Goal: Task Accomplishment & Management: Manage account settings

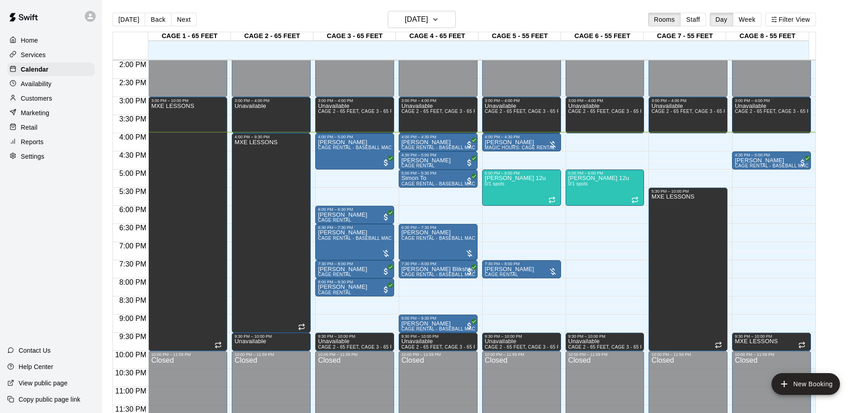
scroll to position [509, 0]
click at [439, 18] on icon "button" at bounding box center [435, 19] width 7 height 11
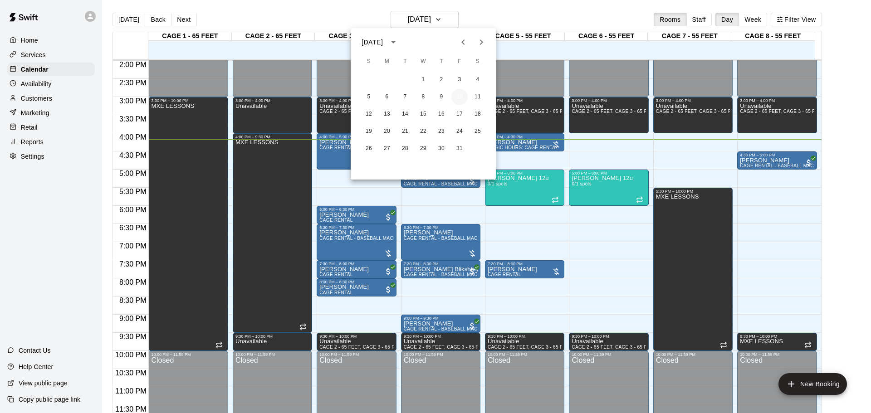
click at [459, 95] on button "10" at bounding box center [459, 97] width 16 height 16
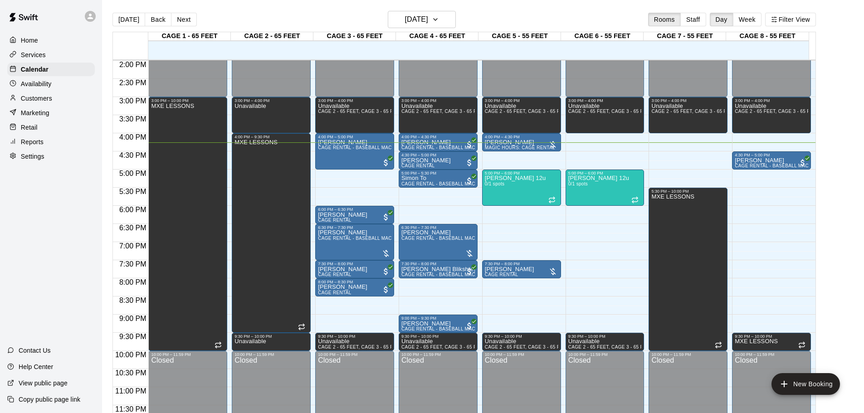
drag, startPoint x: 444, startPoint y: 143, endPoint x: 377, endPoint y: 175, distance: 74.5
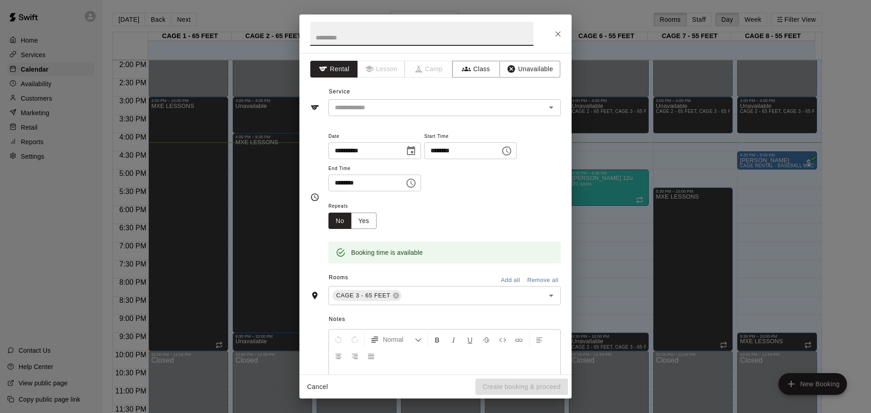
drag, startPoint x: 558, startPoint y: 22, endPoint x: 558, endPoint y: 29, distance: 6.4
click at [558, 29] on div at bounding box center [435, 34] width 272 height 39
click at [568, 32] on div at bounding box center [435, 34] width 272 height 39
click at [559, 37] on icon "Close" at bounding box center [557, 33] width 9 height 9
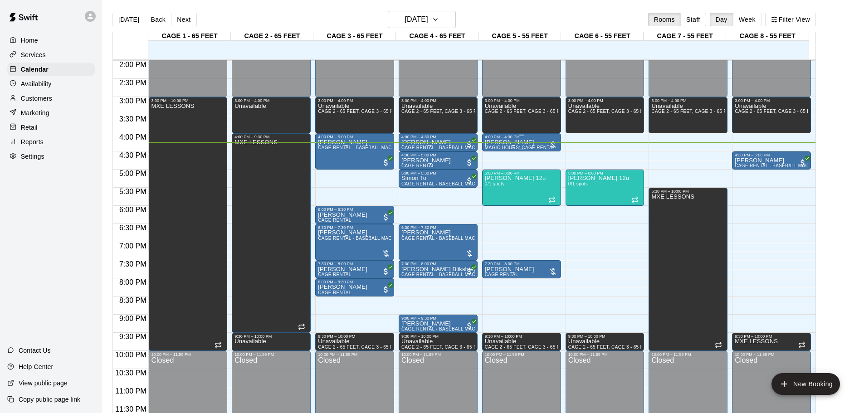
click at [526, 145] on div "[PERSON_NAME] MAGIC HOURS: CAGE RENTAL" at bounding box center [520, 345] width 70 height 413
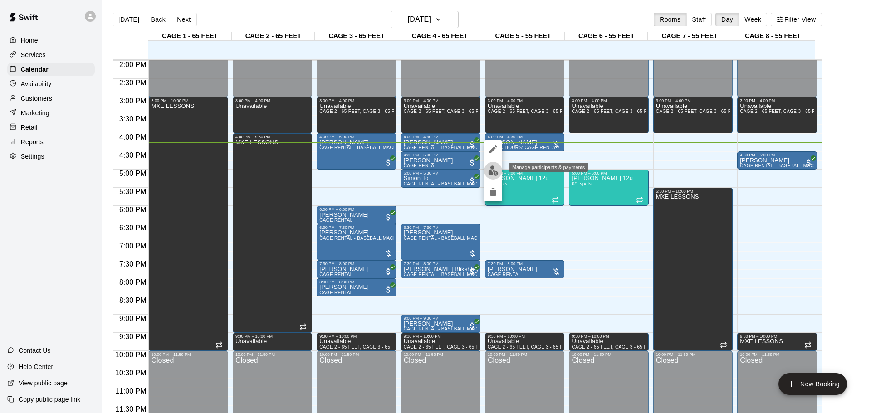
click at [495, 166] on img "edit" at bounding box center [493, 171] width 10 height 10
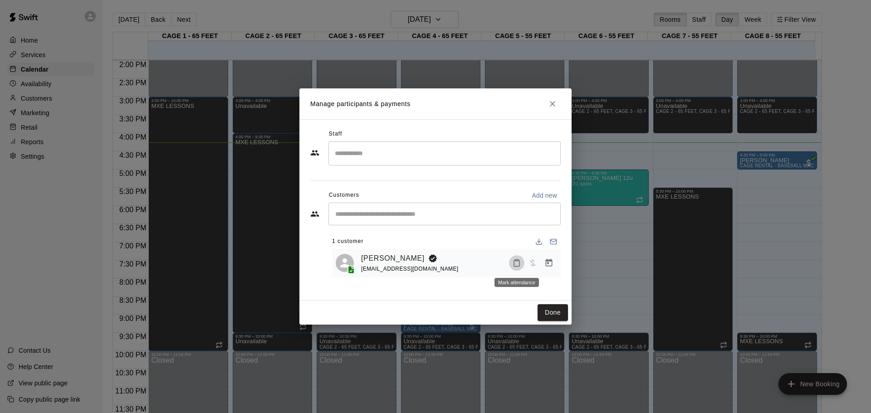
click at [513, 263] on icon "Mark attendance" at bounding box center [517, 263] width 8 height 8
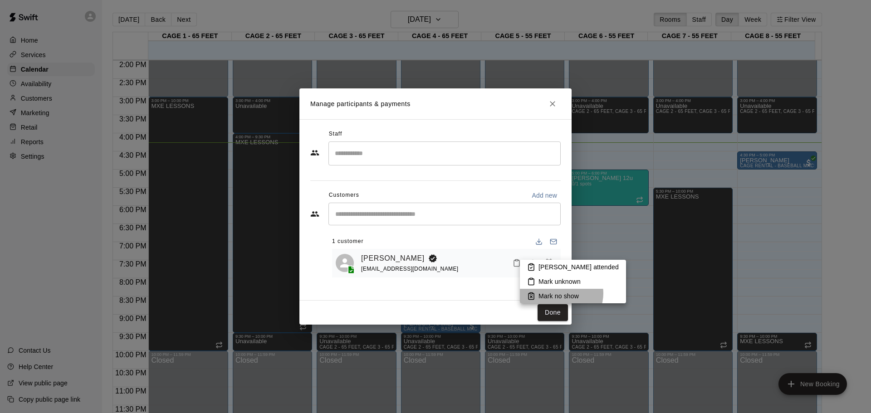
click at [561, 294] on p "Mark no show" at bounding box center [558, 296] width 40 height 9
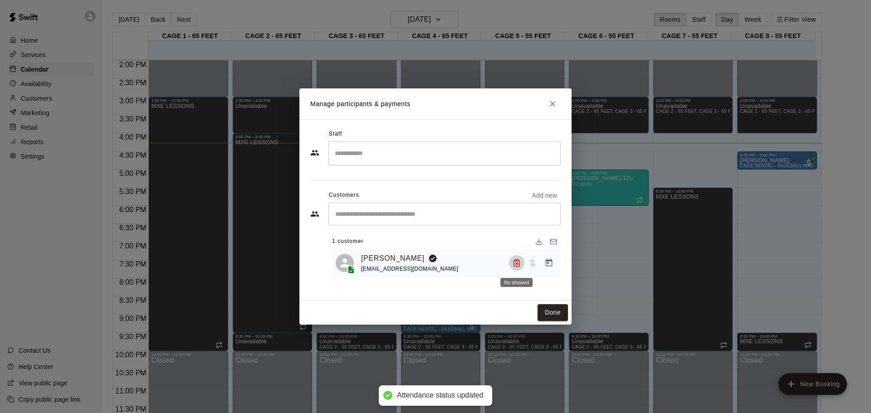
click at [513, 267] on icon "No showed" at bounding box center [517, 263] width 8 height 8
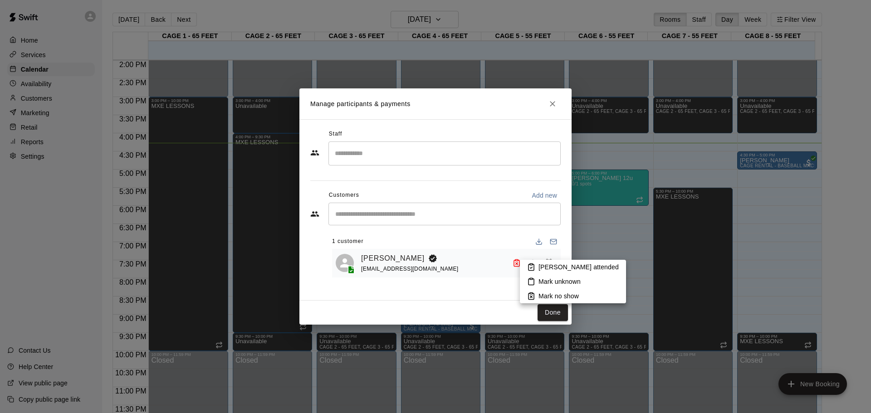
click at [505, 289] on div at bounding box center [435, 206] width 871 height 413
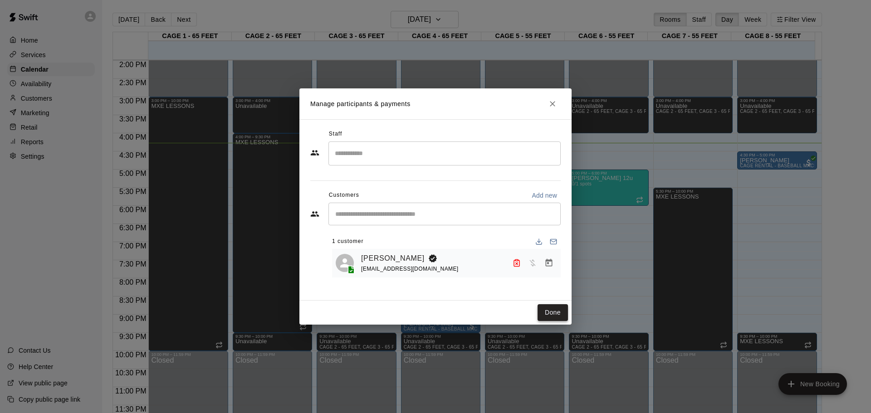
click at [547, 308] on button "Done" at bounding box center [553, 312] width 30 height 17
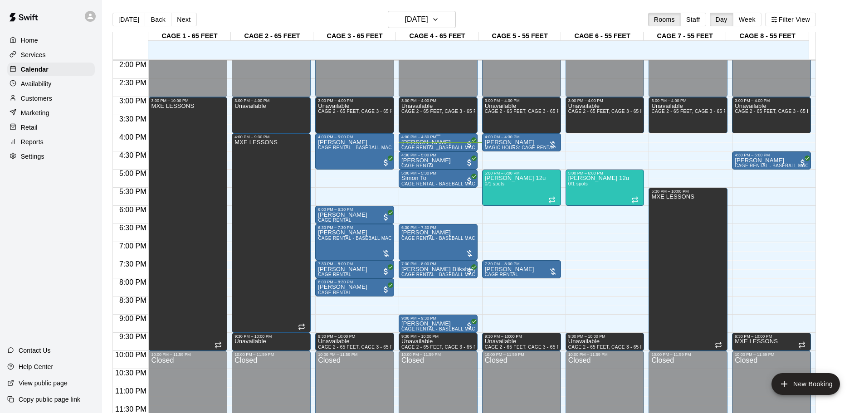
click at [439, 142] on p "[PERSON_NAME]" at bounding box center [437, 142] width 73 height 0
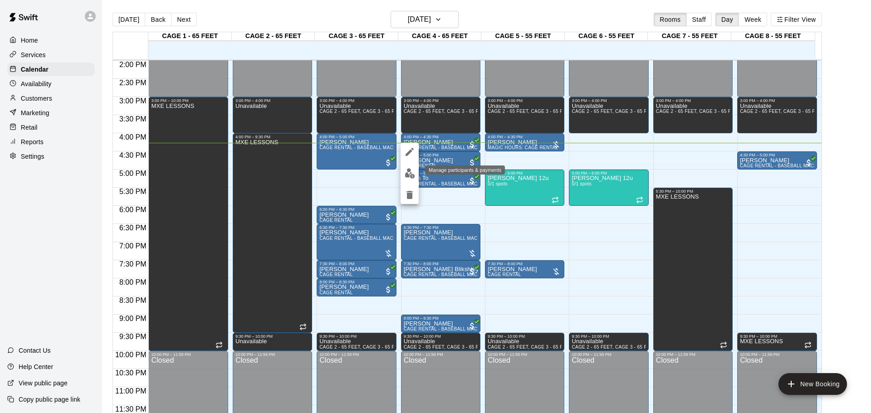
click at [415, 170] on button "edit" at bounding box center [410, 174] width 18 height 18
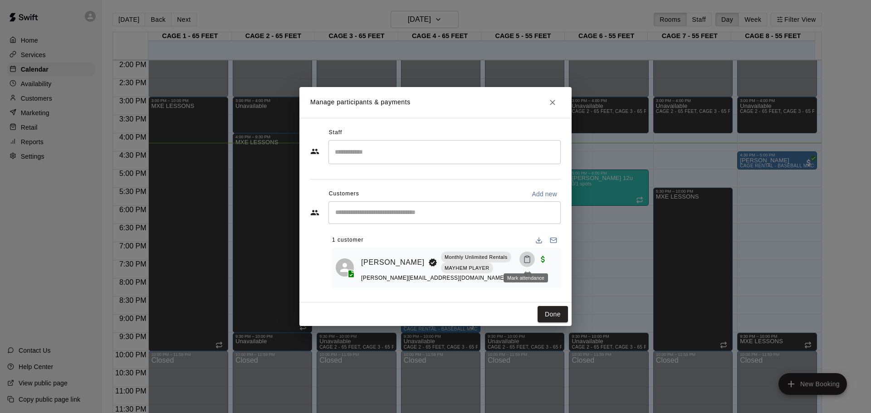
click at [528, 259] on icon "Mark attendance" at bounding box center [527, 259] width 8 height 8
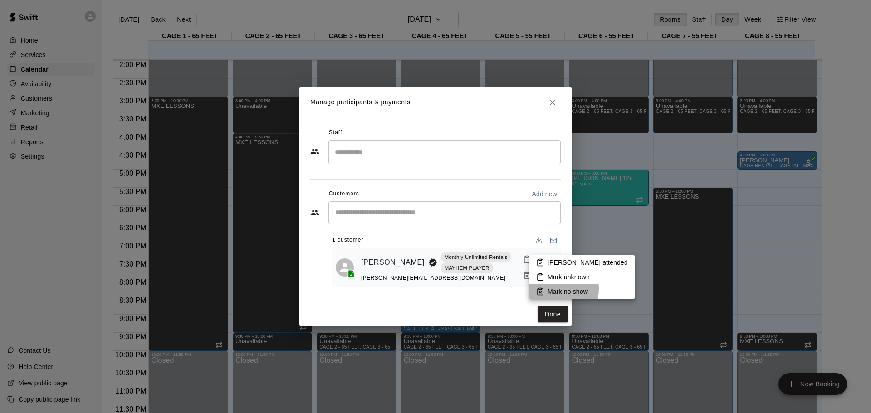
click at [546, 289] on li "Mark no show" at bounding box center [582, 291] width 106 height 15
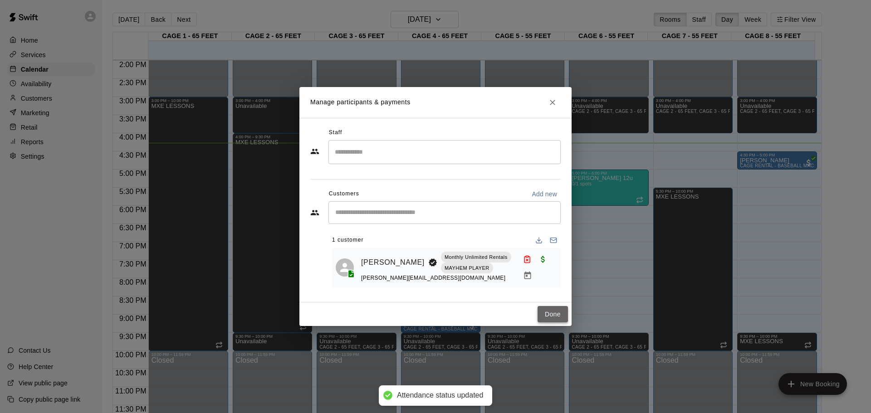
click at [546, 313] on button "Done" at bounding box center [553, 314] width 30 height 17
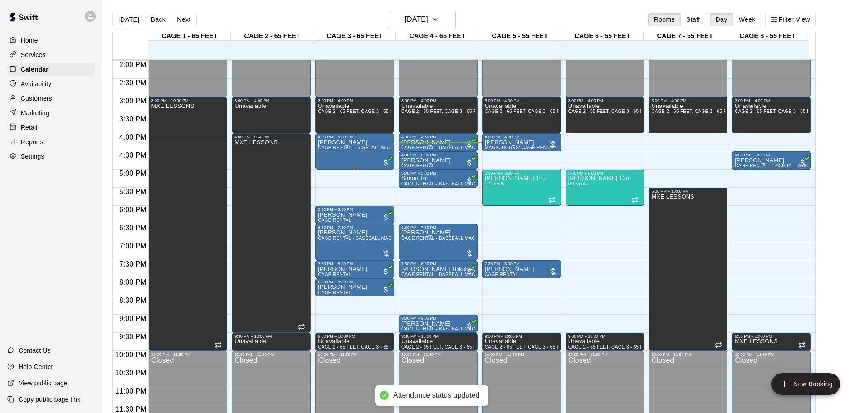
click at [367, 142] on div "[PERSON_NAME] CAGE RENTAL - BASEBALL MACHINE" at bounding box center [354, 345] width 73 height 413
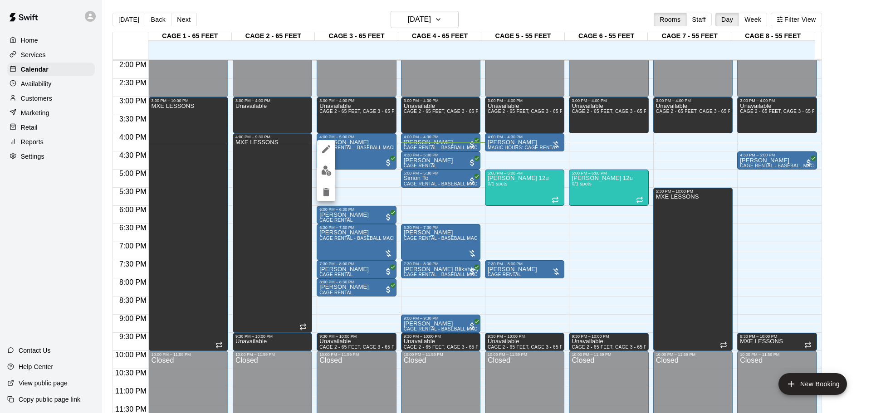
click at [353, 177] on div at bounding box center [435, 206] width 871 height 413
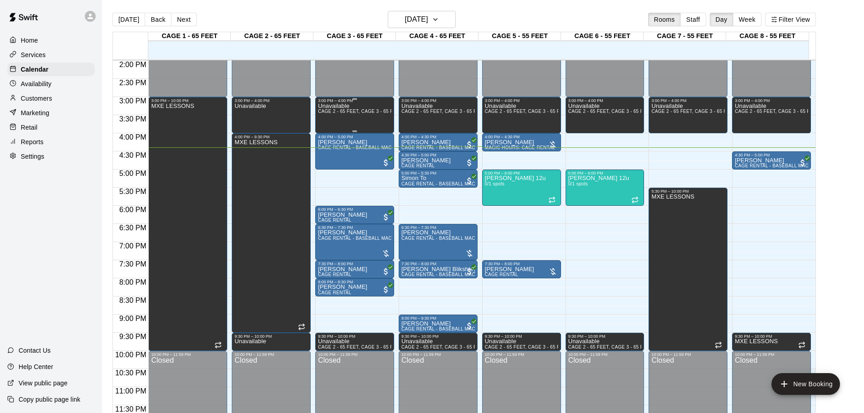
click at [375, 132] on div "Unavailable CAGE 2 - 65 FEET, CAGE 3 - 65 FEET, CAGE 4 - 65 FEET, CAGE 5 - 55 F…" at bounding box center [354, 309] width 73 height 413
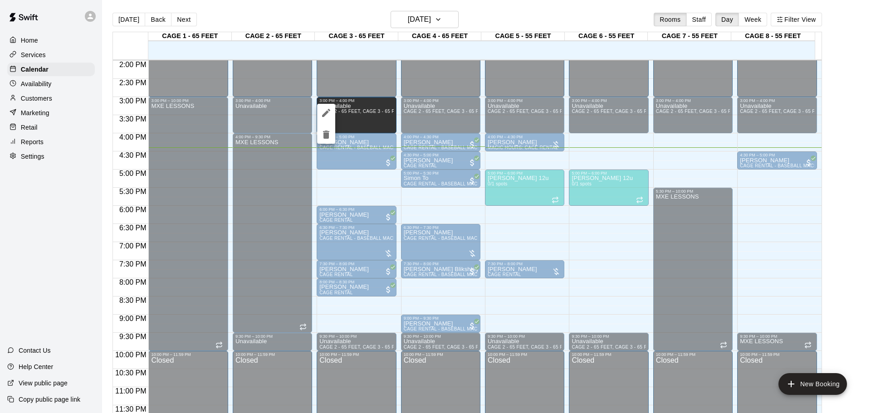
click at [374, 186] on div at bounding box center [435, 206] width 871 height 413
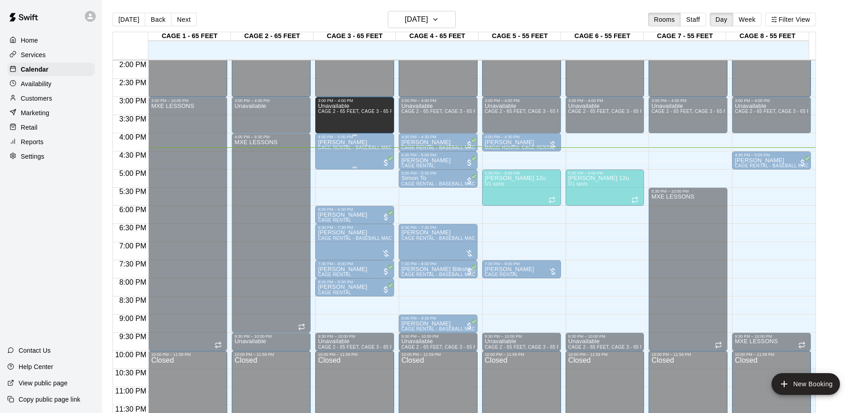
click at [357, 148] on span "CAGE RENTAL - BASEBALL MACHINE" at bounding box center [360, 147] width 85 height 5
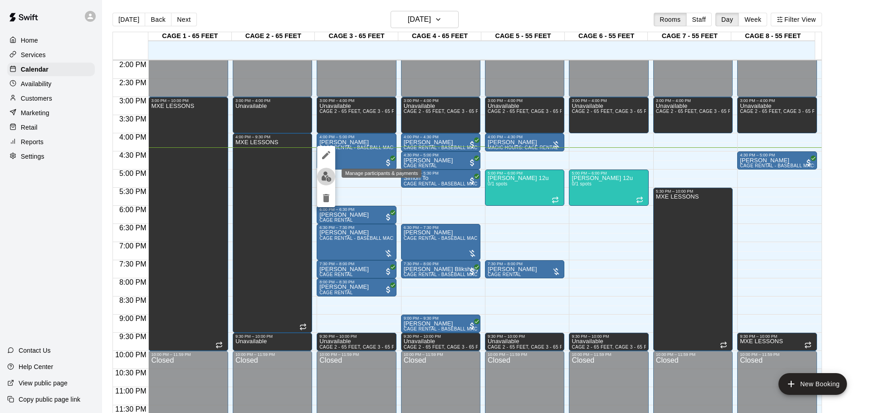
click at [333, 179] on button "edit" at bounding box center [326, 177] width 18 height 18
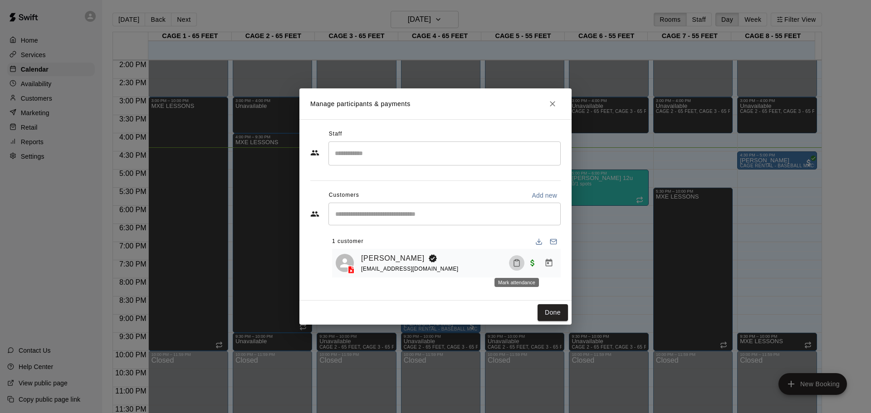
click at [518, 267] on icon "Mark attendance" at bounding box center [517, 263] width 8 height 8
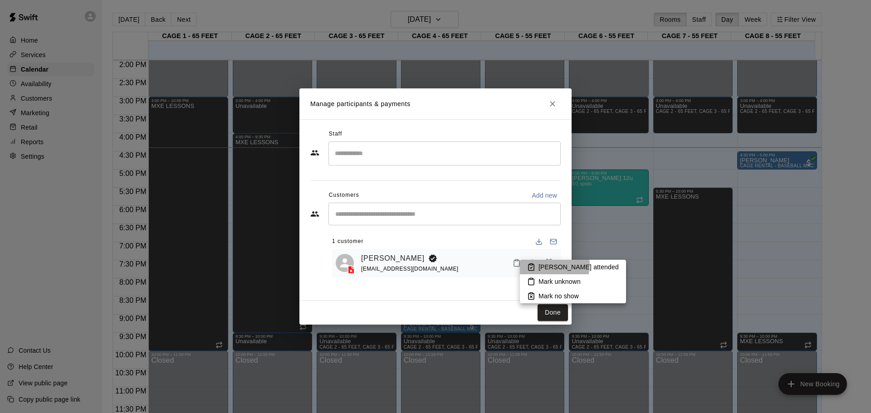
click at [548, 265] on p "[PERSON_NAME] attended" at bounding box center [578, 267] width 80 height 9
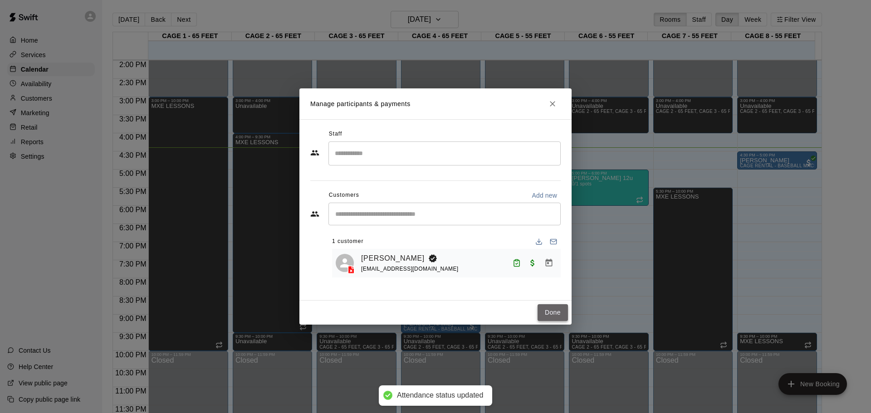
click at [565, 313] on button "Done" at bounding box center [553, 312] width 30 height 17
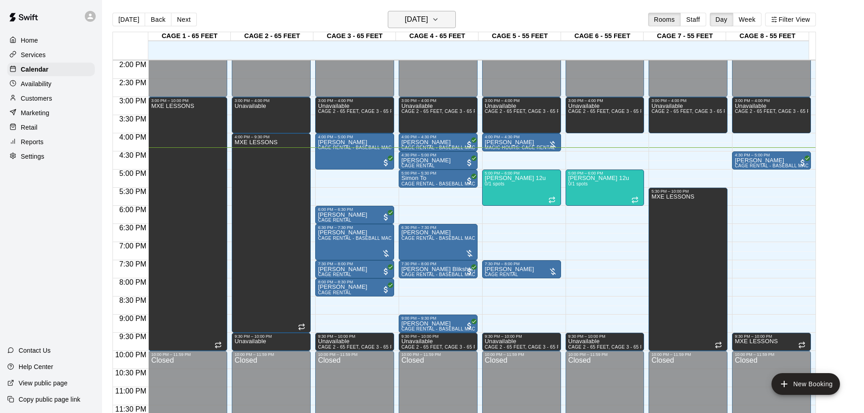
click at [428, 17] on h6 "[DATE]" at bounding box center [416, 19] width 23 height 13
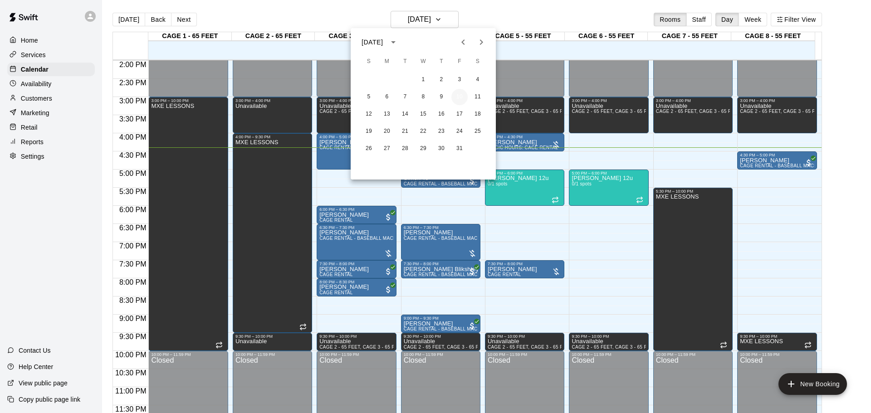
click at [464, 92] on button "10" at bounding box center [459, 97] width 16 height 16
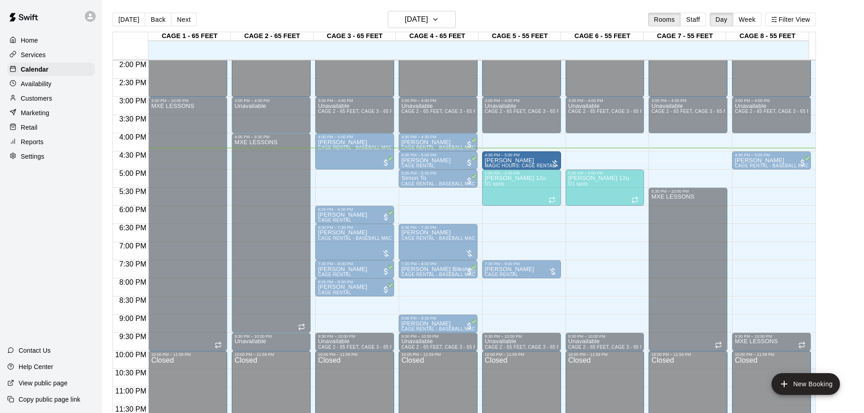
drag, startPoint x: 526, startPoint y: 146, endPoint x: 527, endPoint y: 161, distance: 15.0
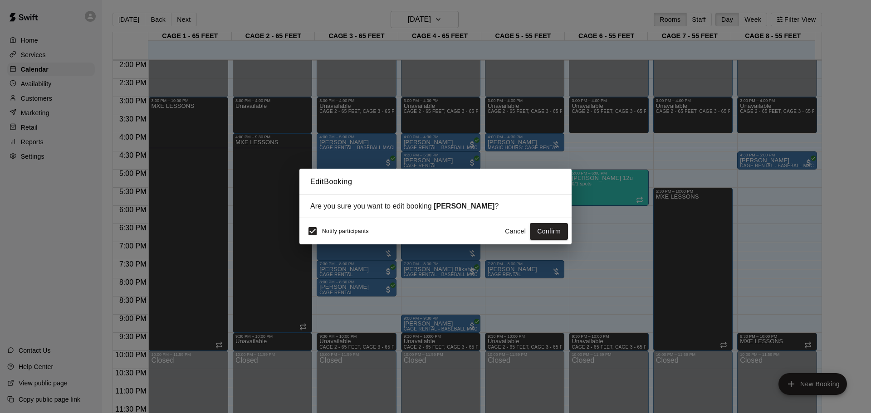
drag, startPoint x: 552, startPoint y: 230, endPoint x: 548, endPoint y: 225, distance: 6.1
click at [550, 228] on button "Confirm" at bounding box center [549, 231] width 38 height 17
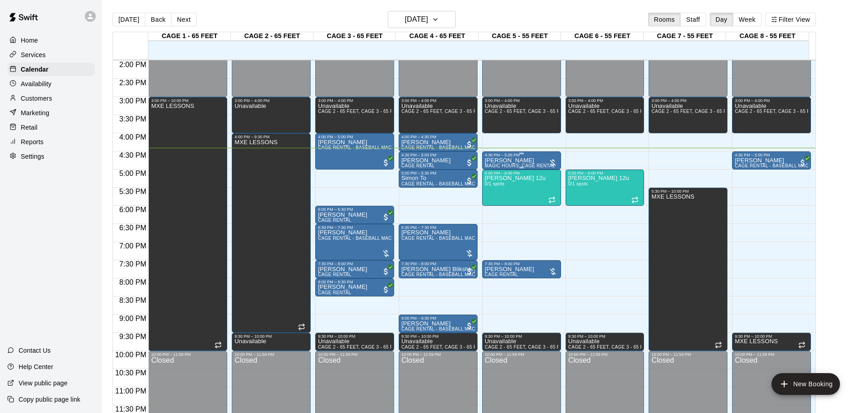
click at [531, 157] on div "4:30 PM – 5:00 PM" at bounding box center [521, 155] width 73 height 5
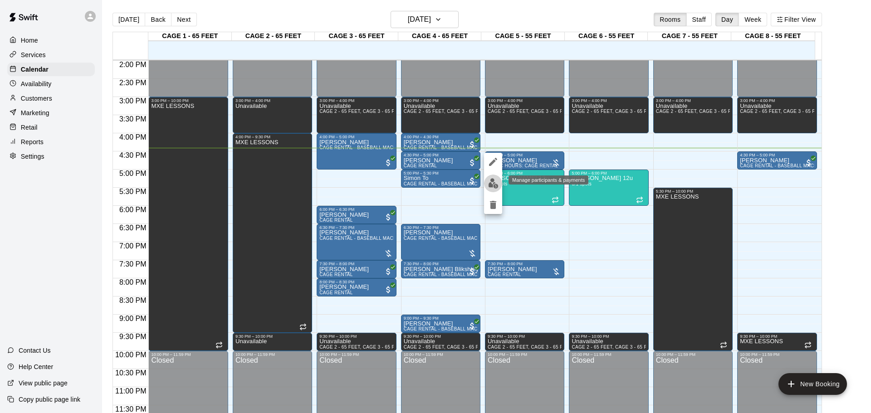
click at [494, 177] on button "edit" at bounding box center [493, 184] width 18 height 18
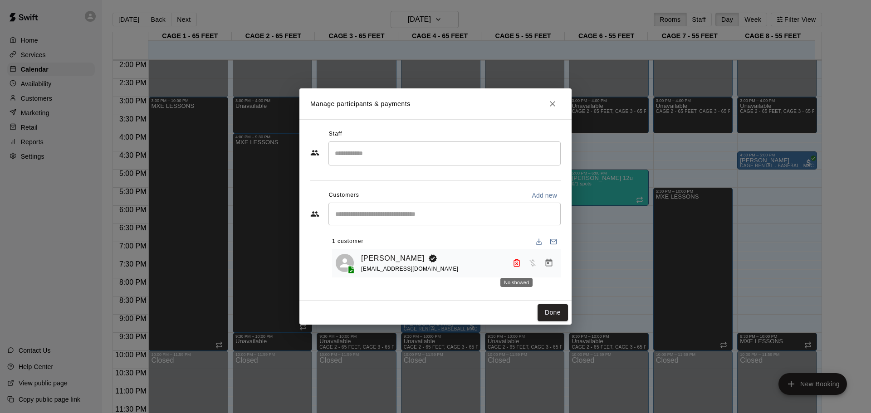
click at [514, 263] on icon "No showed" at bounding box center [517, 263] width 8 height 8
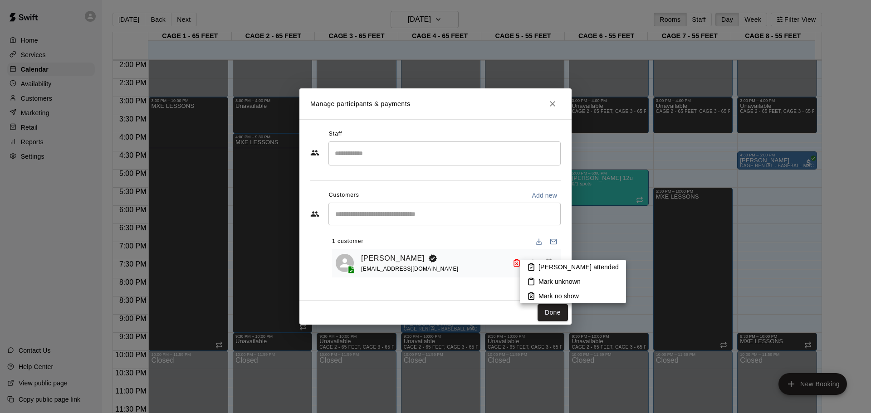
click at [534, 265] on icon at bounding box center [531, 267] width 8 height 8
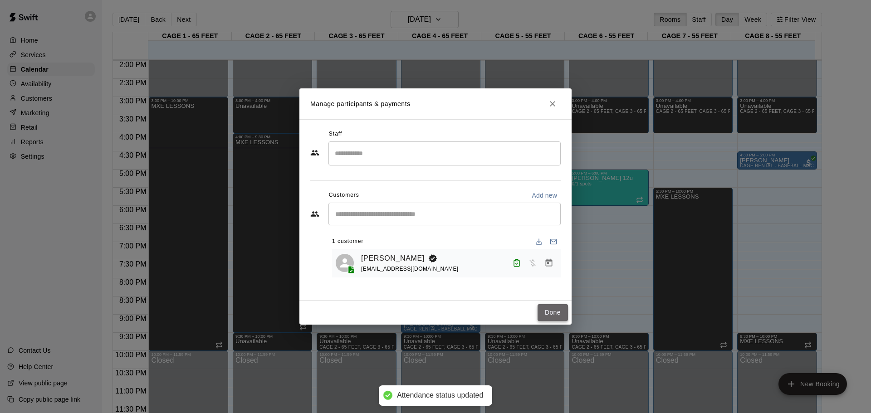
click at [548, 316] on button "Done" at bounding box center [553, 312] width 30 height 17
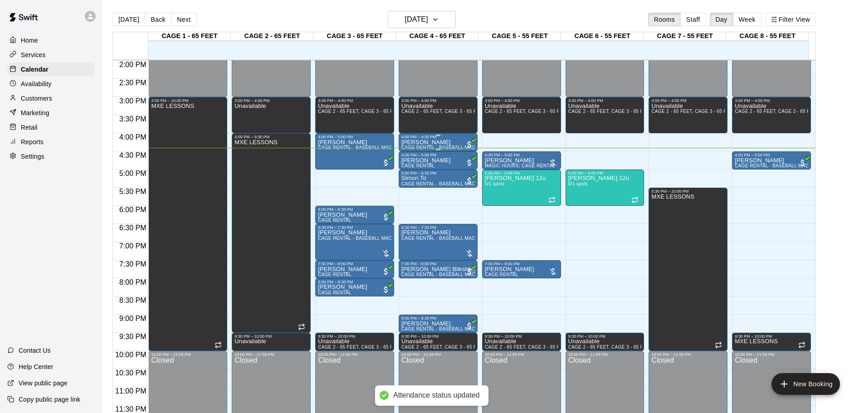
click at [436, 142] on p "[PERSON_NAME]" at bounding box center [437, 142] width 73 height 0
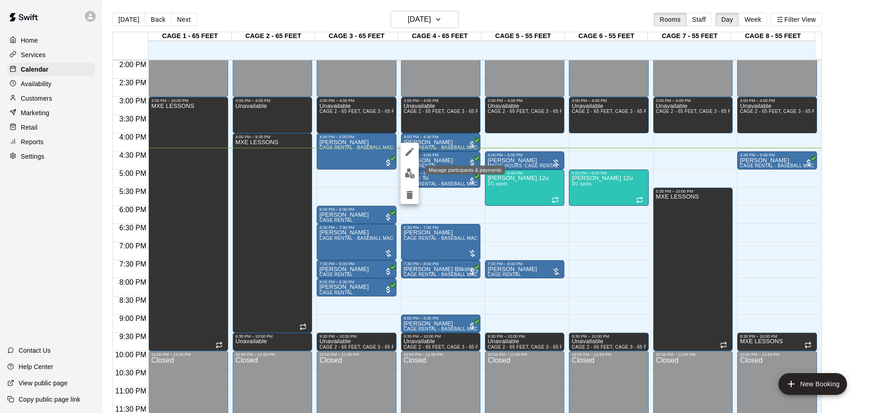
click at [413, 175] on img "edit" at bounding box center [410, 173] width 10 height 10
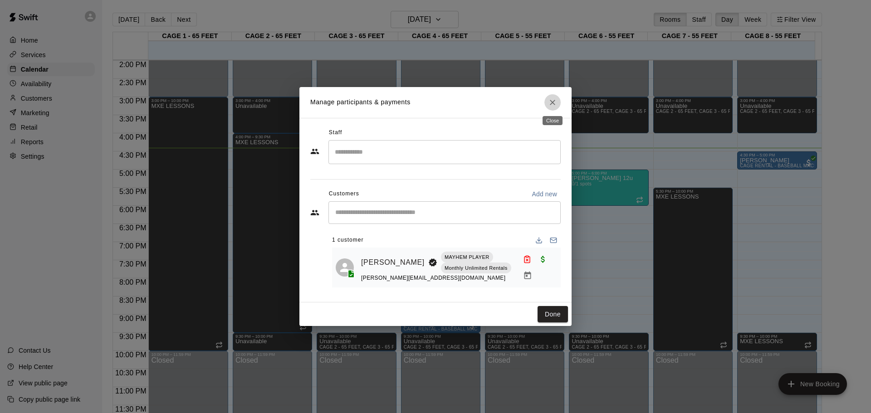
click at [551, 105] on icon "Close" at bounding box center [552, 102] width 9 height 9
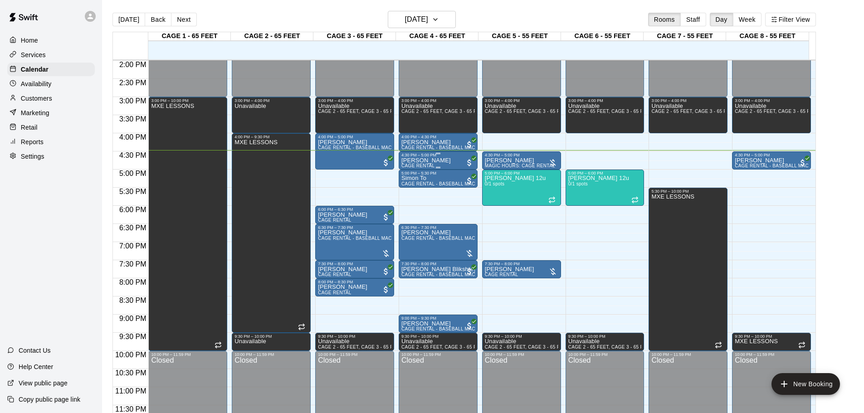
click at [457, 160] on div "[PERSON_NAME] CAGE RENTAL" at bounding box center [437, 363] width 73 height 413
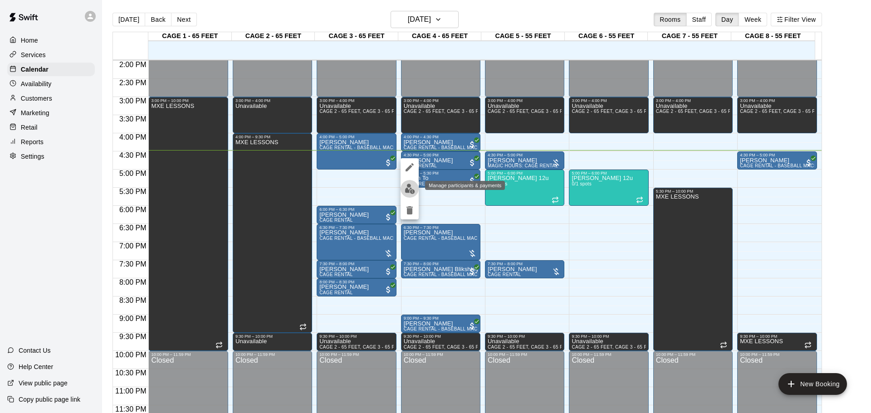
click at [411, 193] on img "edit" at bounding box center [410, 189] width 10 height 10
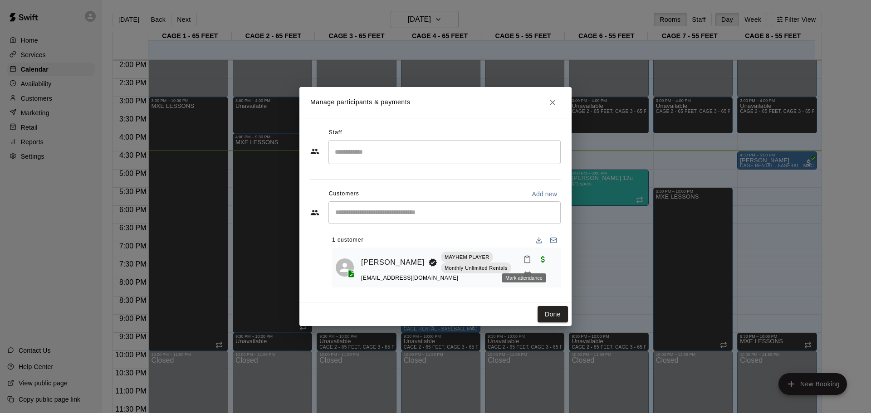
click at [523, 258] on icon "Mark attendance" at bounding box center [527, 259] width 8 height 8
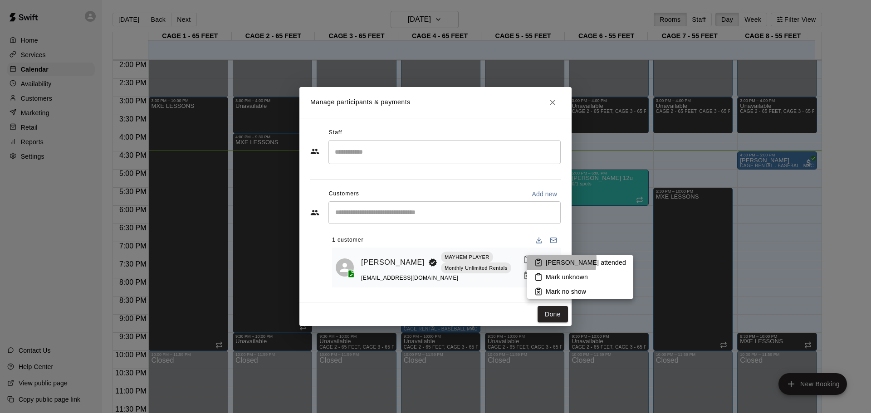
click at [537, 259] on icon at bounding box center [538, 263] width 8 height 8
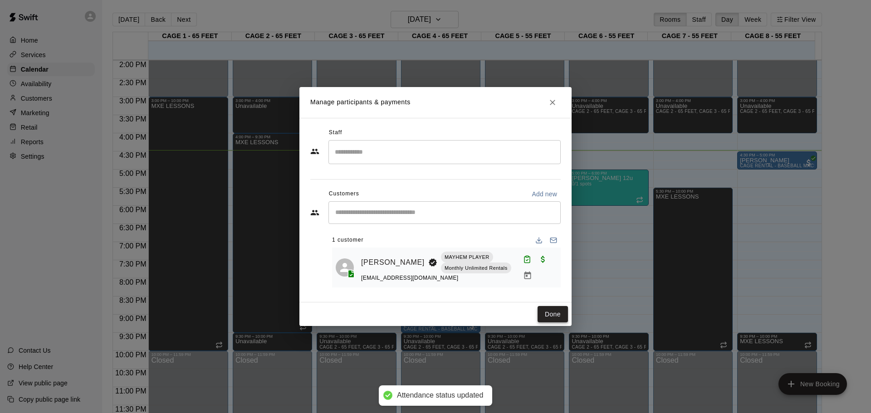
click at [548, 314] on button "Done" at bounding box center [553, 314] width 30 height 17
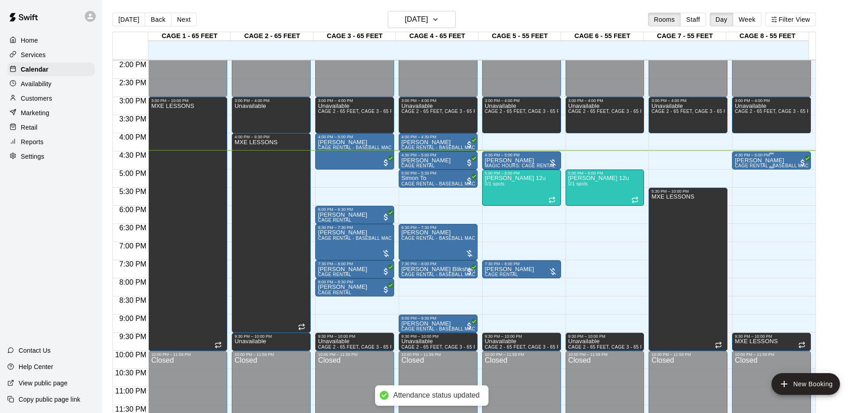
click at [790, 167] on div at bounding box center [771, 167] width 73 height 1
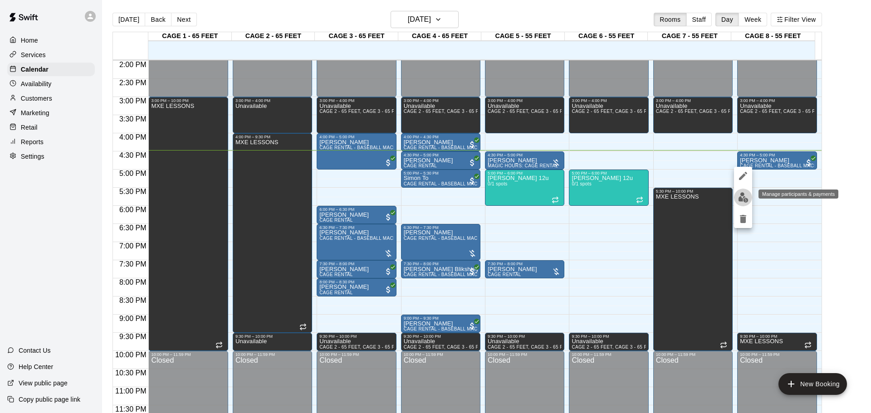
click at [737, 193] on button "edit" at bounding box center [743, 198] width 18 height 18
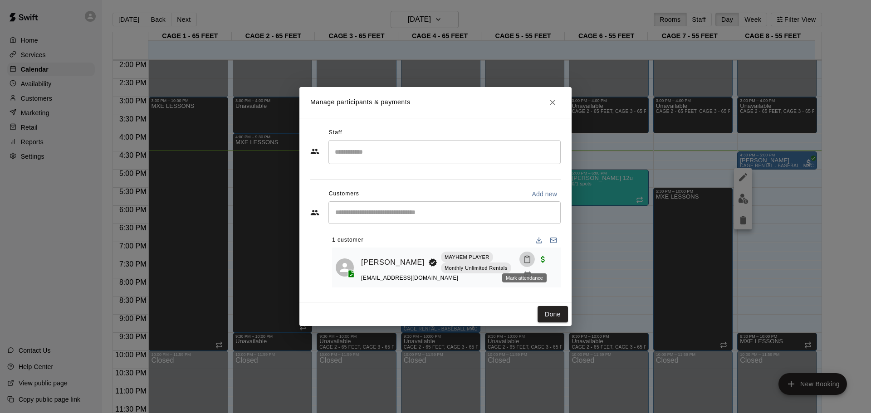
click at [529, 257] on button "Mark attendance" at bounding box center [526, 259] width 15 height 15
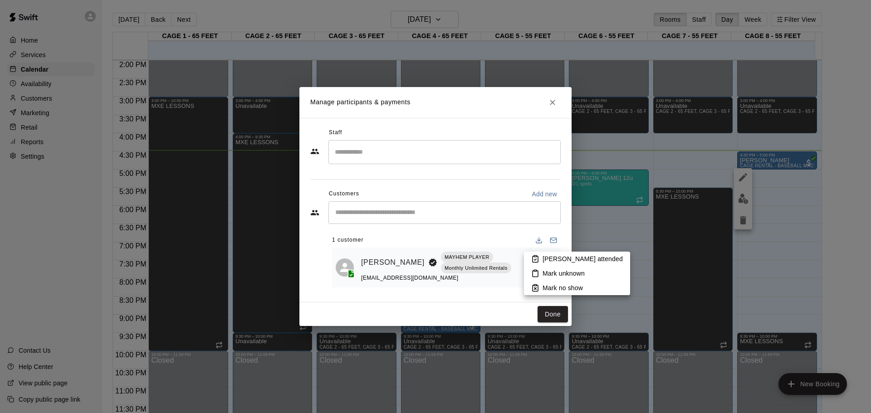
click at [549, 260] on p "[PERSON_NAME] attended" at bounding box center [583, 259] width 80 height 9
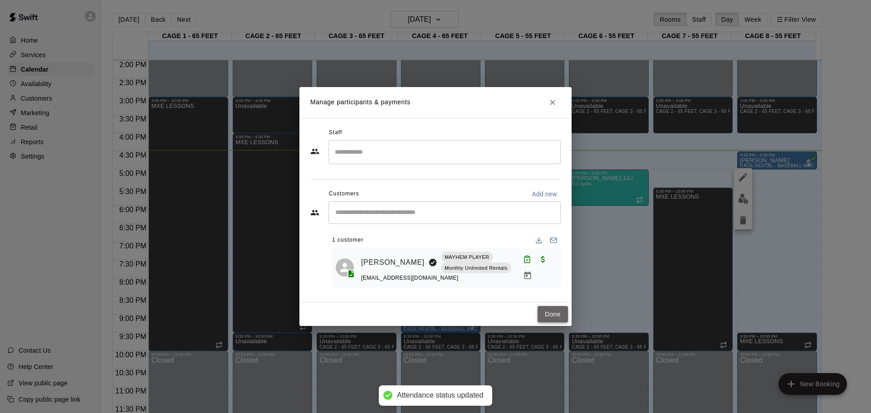
click at [553, 318] on button "Done" at bounding box center [553, 314] width 30 height 17
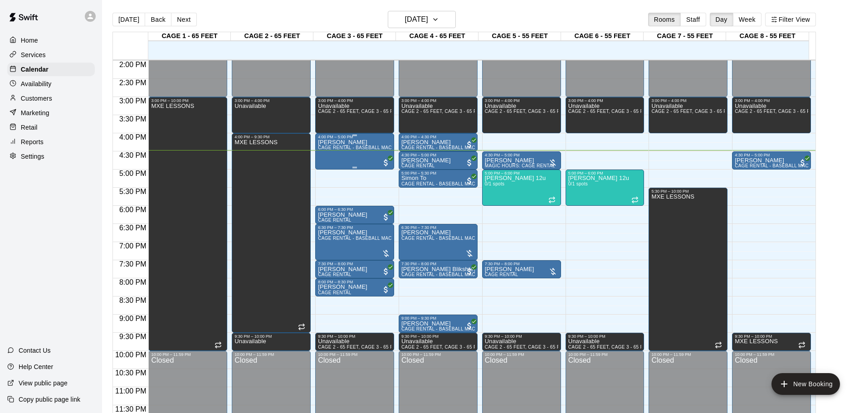
click at [376, 152] on div "[PERSON_NAME] CAGE RENTAL - BASEBALL MACHINE" at bounding box center [354, 345] width 73 height 413
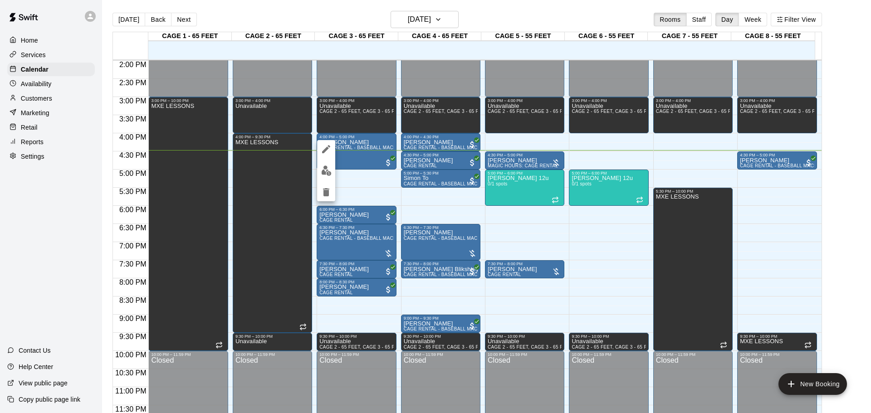
click at [373, 189] on div at bounding box center [435, 206] width 871 height 413
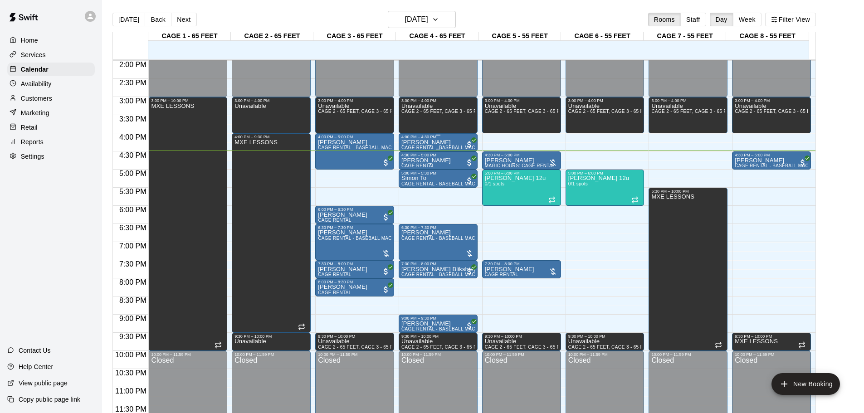
click at [453, 140] on div "[PERSON_NAME] CAGE RENTAL - BASEBALL MACHINE" at bounding box center [437, 345] width 73 height 413
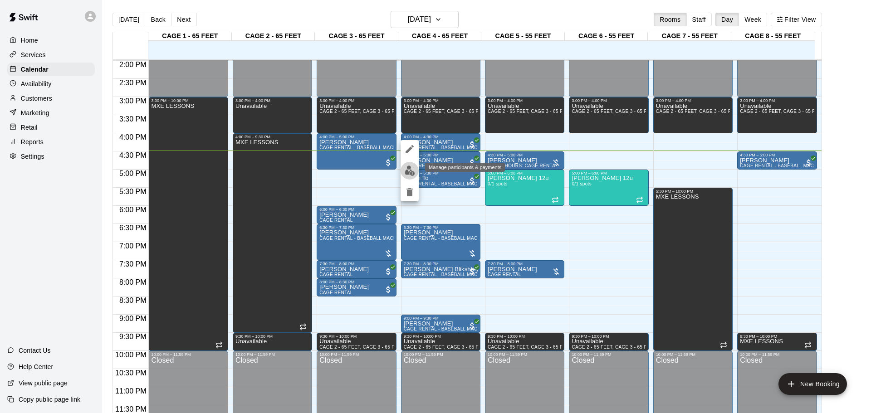
click at [416, 169] on button "edit" at bounding box center [410, 171] width 18 height 18
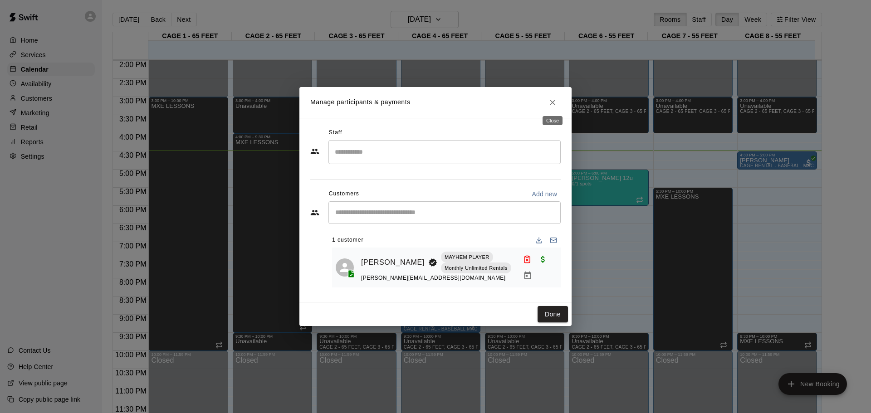
click at [558, 99] on button "Close" at bounding box center [552, 102] width 16 height 16
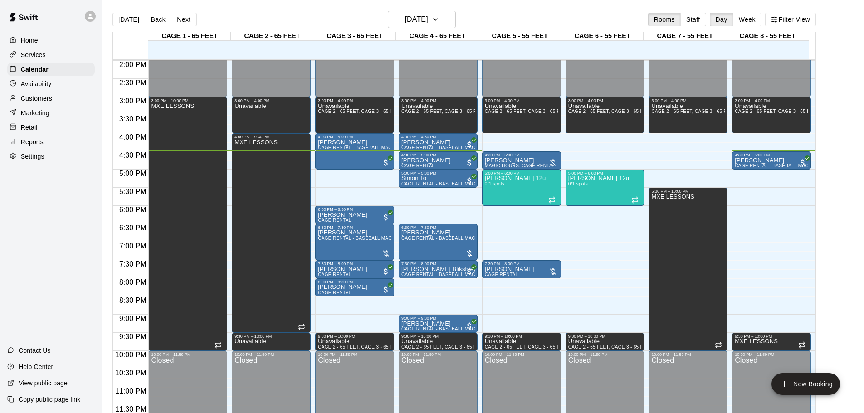
click at [454, 162] on div "[PERSON_NAME] CAGE RENTAL" at bounding box center [437, 363] width 73 height 413
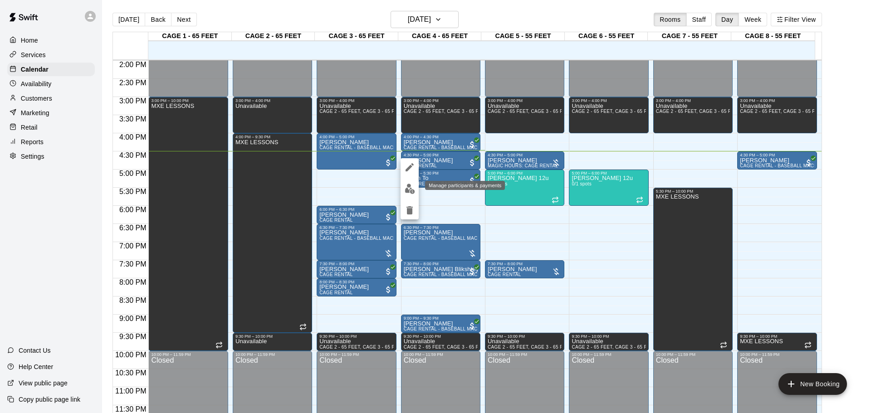
click at [411, 193] on img "edit" at bounding box center [410, 189] width 10 height 10
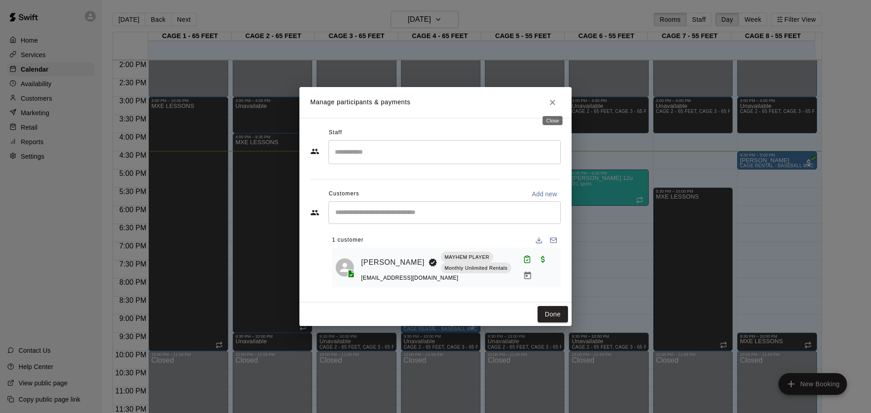
drag, startPoint x: 552, startPoint y: 95, endPoint x: 549, endPoint y: 113, distance: 18.9
click at [552, 95] on button "Close" at bounding box center [552, 102] width 16 height 16
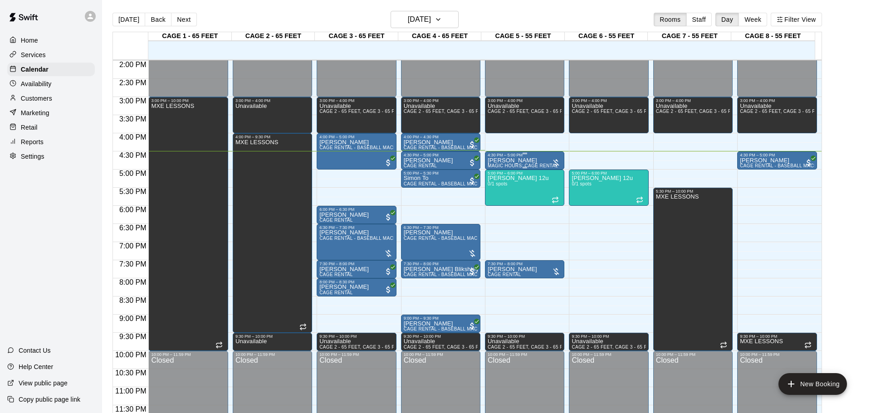
click at [529, 162] on div "[PERSON_NAME] MAGIC HOURS: CAGE RENTAL" at bounding box center [523, 363] width 70 height 413
click at [485, 187] on button "edit" at bounding box center [493, 189] width 18 height 18
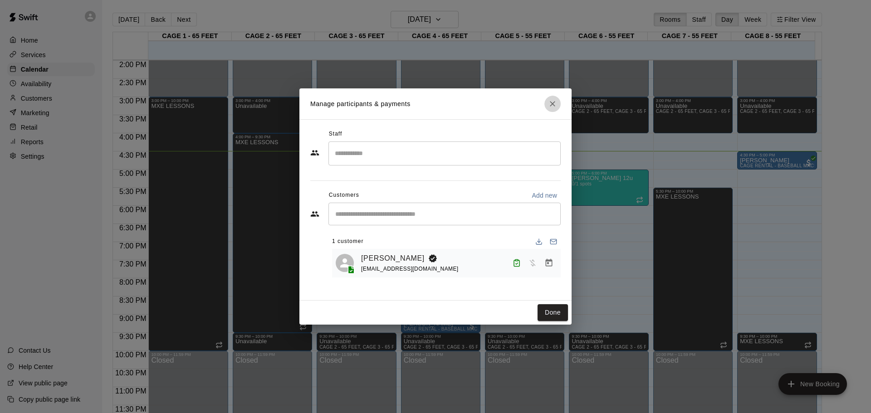
click at [553, 103] on icon "Close" at bounding box center [552, 103] width 9 height 9
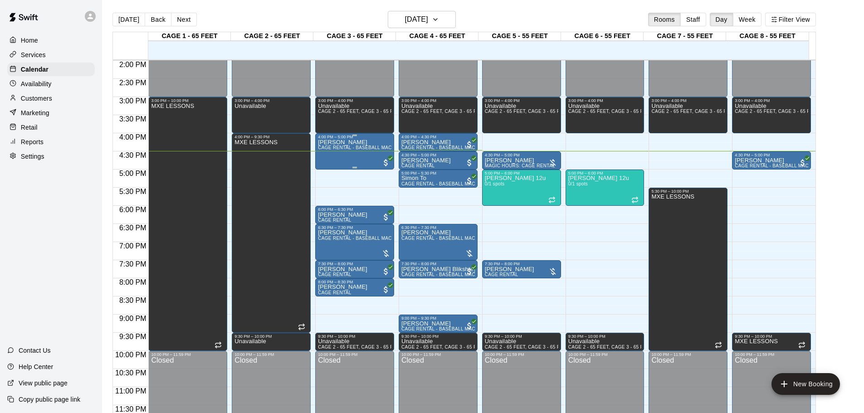
click at [366, 150] on span "CAGE RENTAL - BASEBALL MACHINE" at bounding box center [360, 147] width 85 height 5
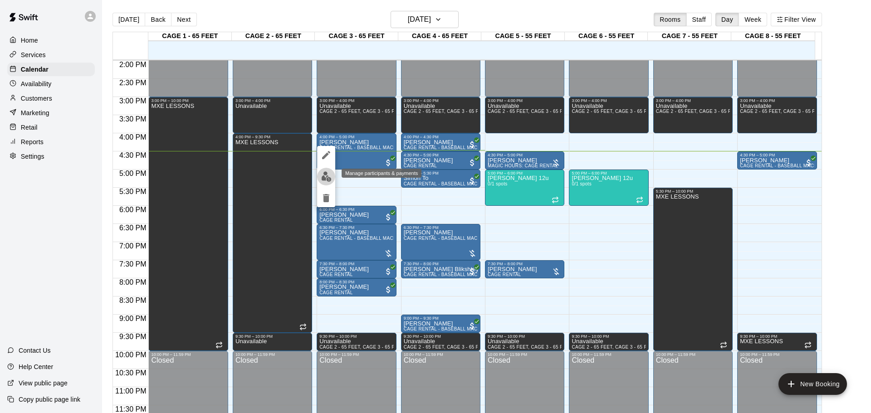
click at [324, 179] on img "edit" at bounding box center [326, 176] width 10 height 10
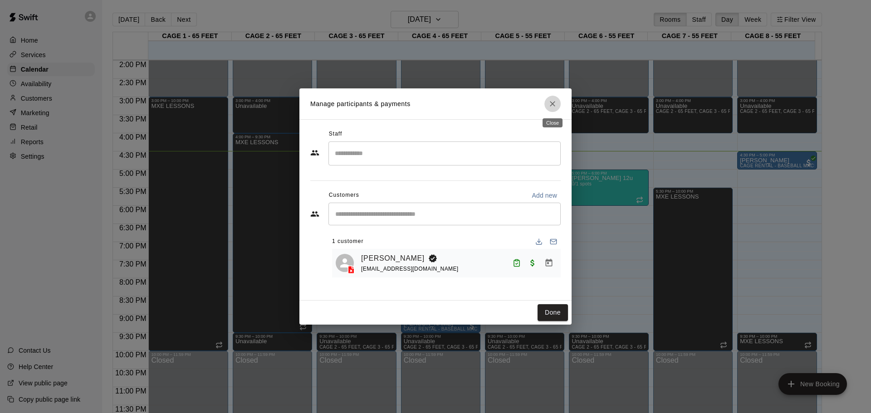
click at [551, 108] on icon "Close" at bounding box center [552, 103] width 9 height 9
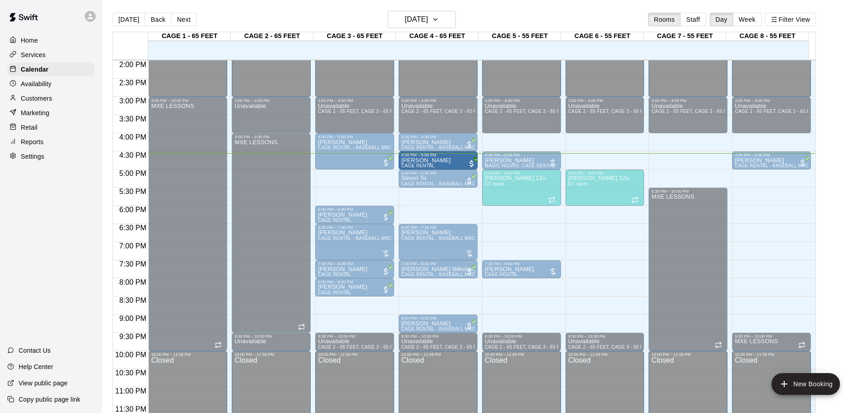
drag, startPoint x: 432, startPoint y: 162, endPoint x: 445, endPoint y: 169, distance: 15.0
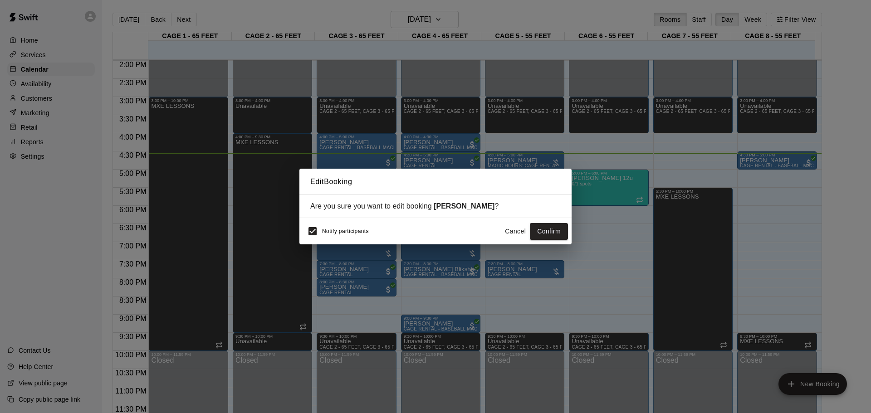
click at [513, 228] on button "Cancel" at bounding box center [515, 231] width 29 height 17
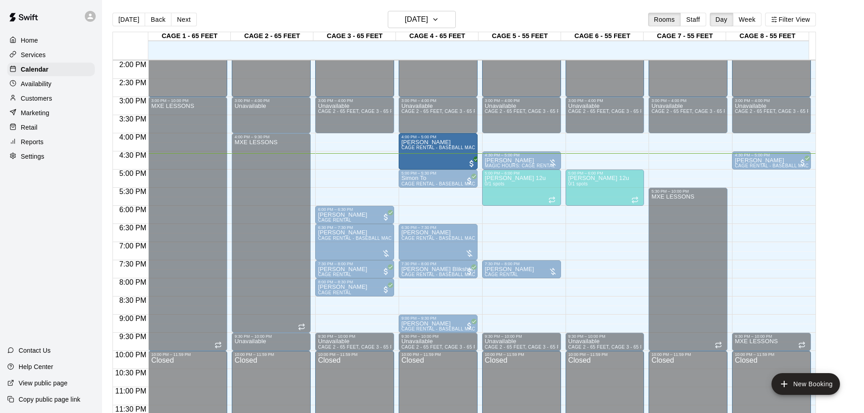
drag, startPoint x: 364, startPoint y: 164, endPoint x: 444, endPoint y: 166, distance: 79.9
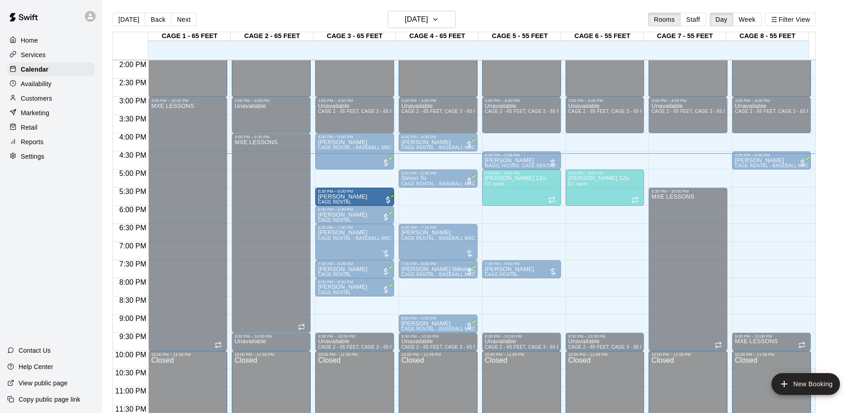
drag, startPoint x: 444, startPoint y: 164, endPoint x: 361, endPoint y: 201, distance: 90.6
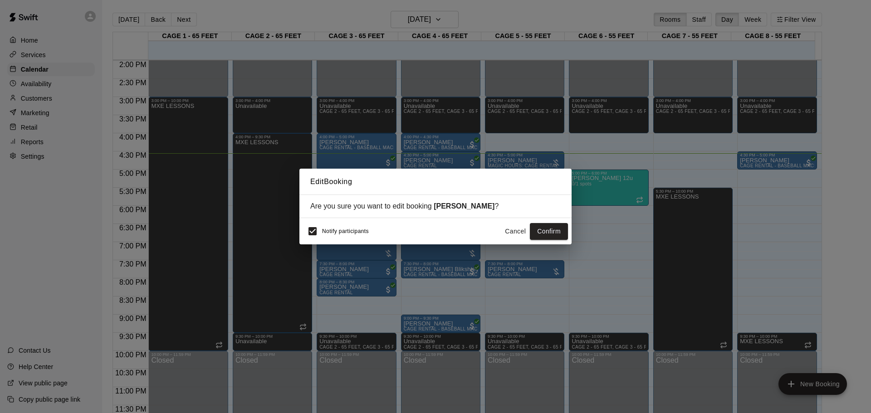
drag, startPoint x: 543, startPoint y: 225, endPoint x: 529, endPoint y: 202, distance: 27.7
click at [543, 225] on button "Confirm" at bounding box center [549, 231] width 38 height 17
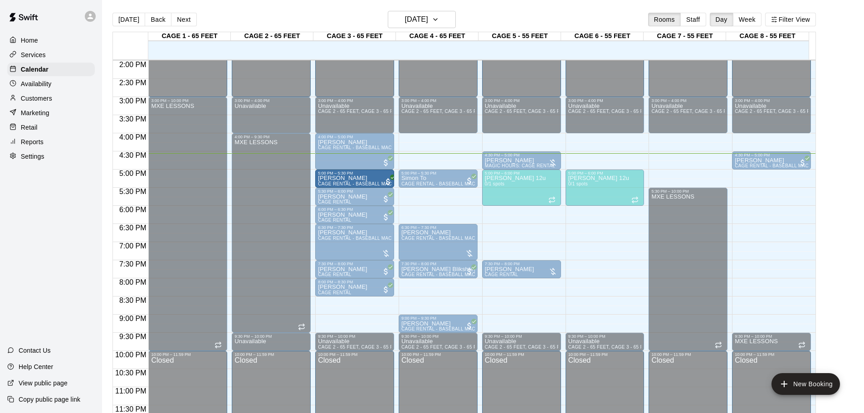
drag, startPoint x: 432, startPoint y: 142, endPoint x: 347, endPoint y: 187, distance: 96.8
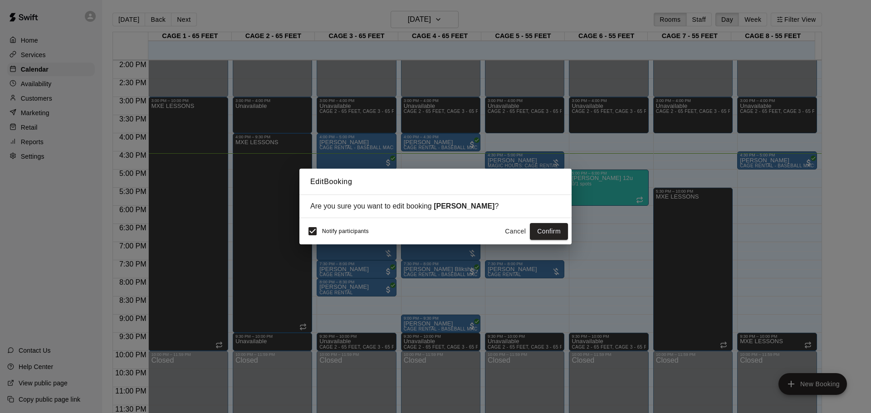
click at [550, 222] on div "Notify participants Cancel Confirm" at bounding box center [435, 231] width 265 height 19
click at [550, 229] on button "Confirm" at bounding box center [549, 231] width 38 height 17
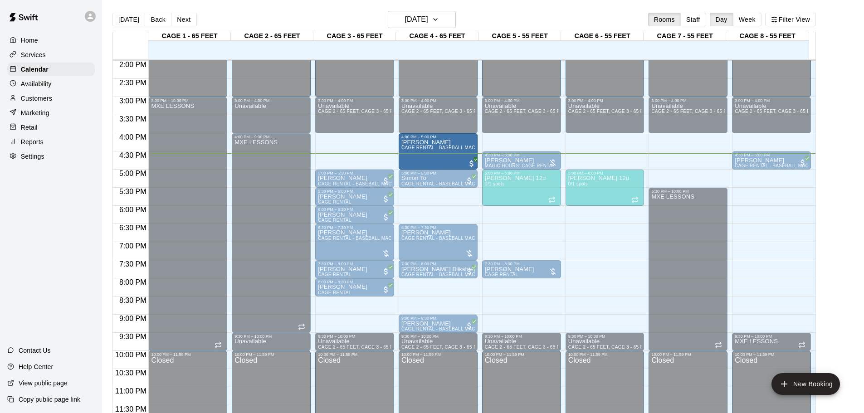
drag, startPoint x: 348, startPoint y: 152, endPoint x: 442, endPoint y: 154, distance: 93.9
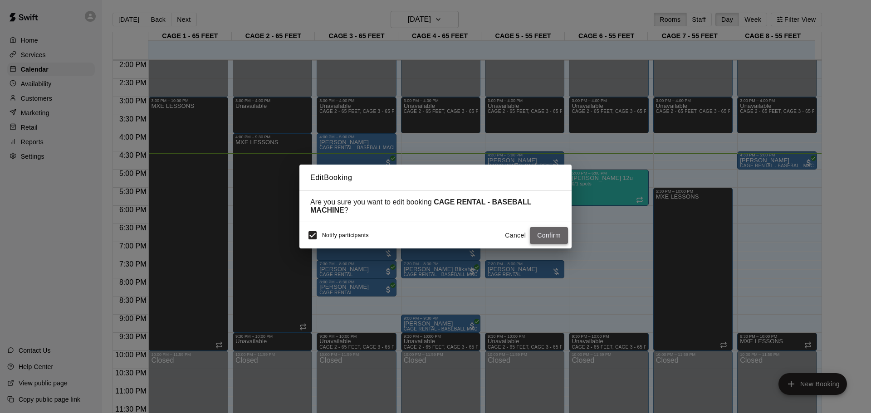
click at [548, 237] on button "Confirm" at bounding box center [549, 235] width 38 height 17
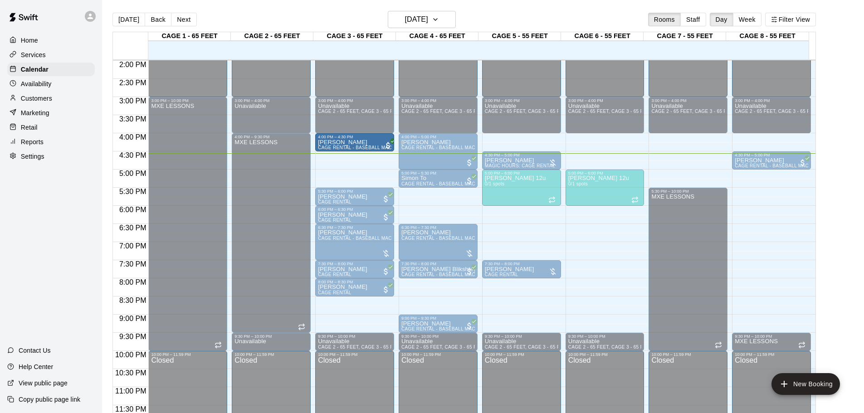
drag, startPoint x: 358, startPoint y: 178, endPoint x: 357, endPoint y: 145, distance: 33.1
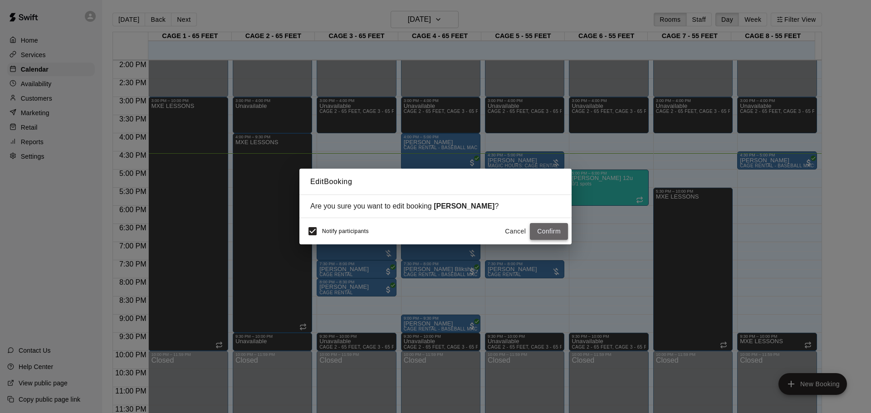
click at [557, 225] on button "Confirm" at bounding box center [549, 231] width 38 height 17
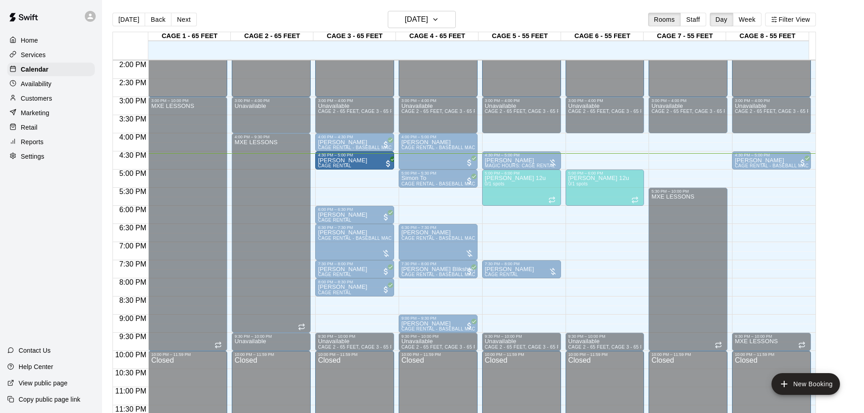
drag, startPoint x: 355, startPoint y: 197, endPoint x: 356, endPoint y: 166, distance: 30.9
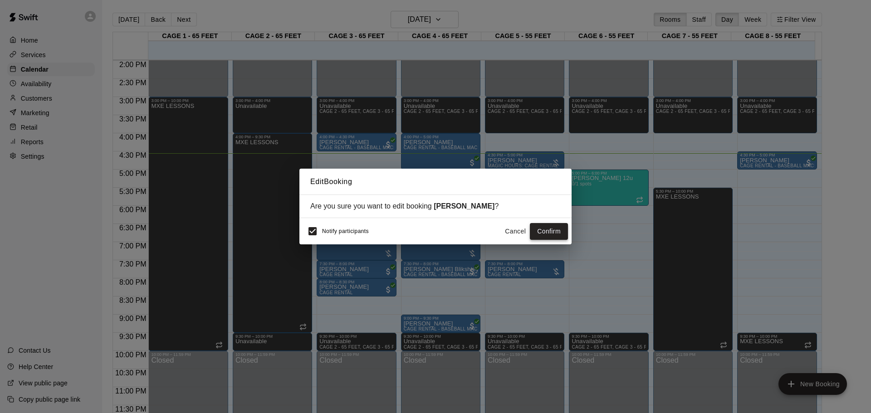
click at [546, 225] on button "Confirm" at bounding box center [549, 231] width 38 height 17
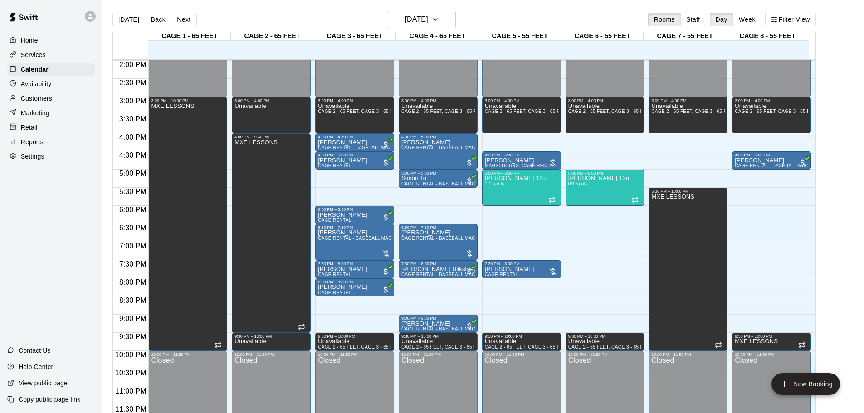
click at [517, 162] on div "[PERSON_NAME] MAGIC HOURS: CAGE RENTAL" at bounding box center [520, 363] width 70 height 413
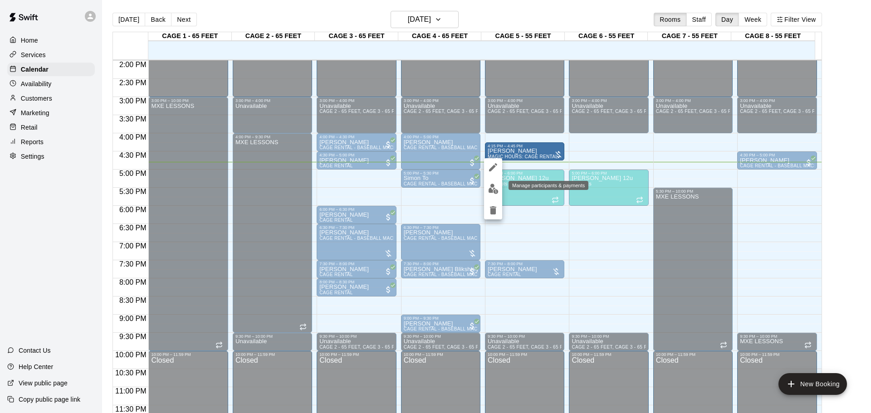
click at [497, 191] on img "edit" at bounding box center [493, 189] width 10 height 10
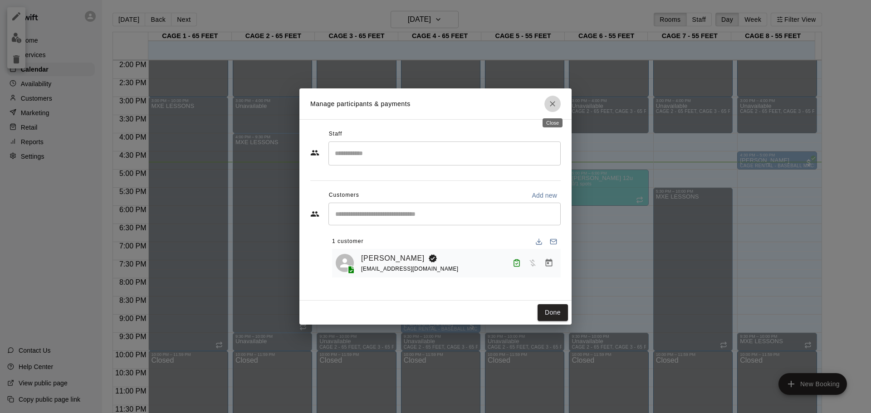
click at [556, 108] on icon "Close" at bounding box center [552, 103] width 9 height 9
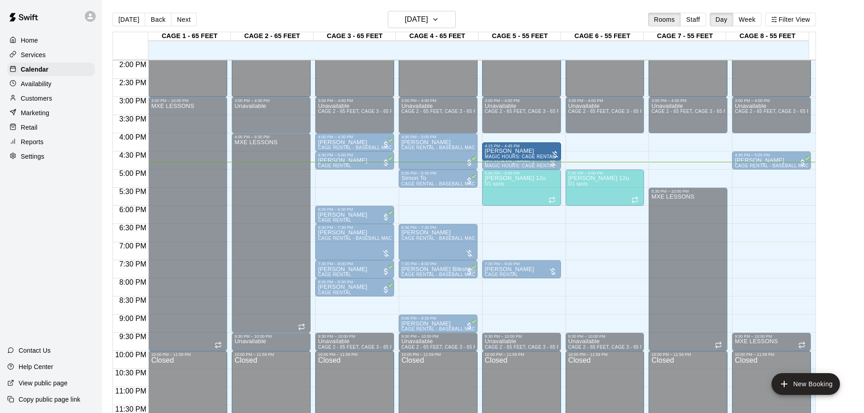
drag, startPoint x: 527, startPoint y: 151, endPoint x: 532, endPoint y: 158, distance: 8.7
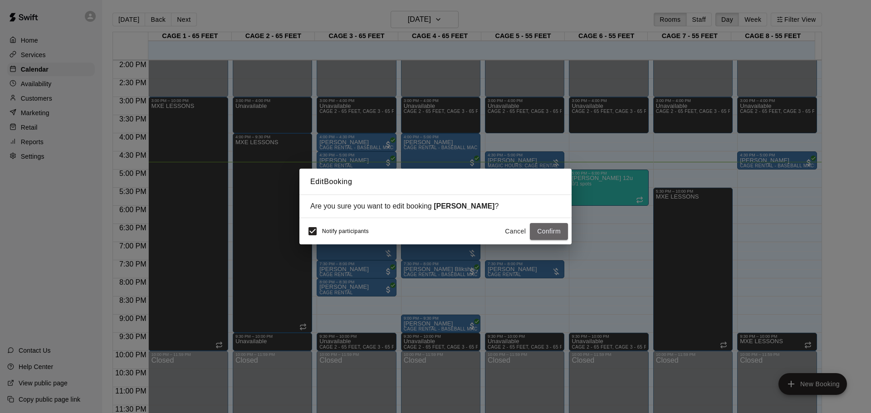
click at [546, 230] on button "Confirm" at bounding box center [549, 231] width 38 height 17
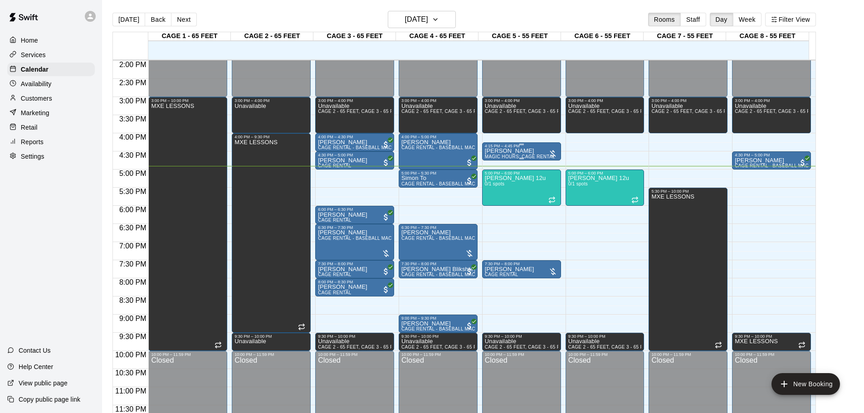
click at [506, 151] on p "[PERSON_NAME]" at bounding box center [520, 151] width 70 height 0
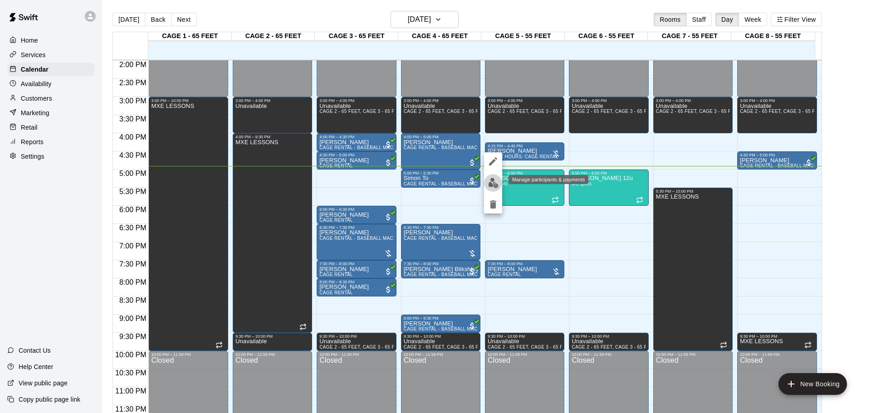
click at [496, 181] on img "edit" at bounding box center [493, 183] width 10 height 10
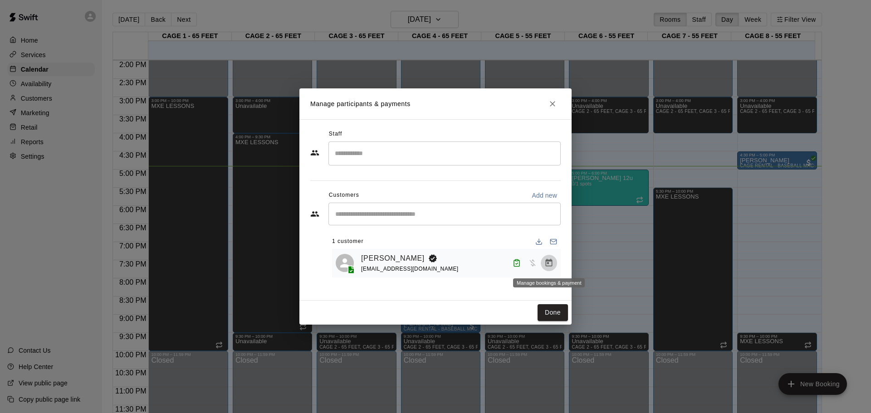
click at [554, 265] on button "Manage bookings & payment" at bounding box center [549, 263] width 16 height 16
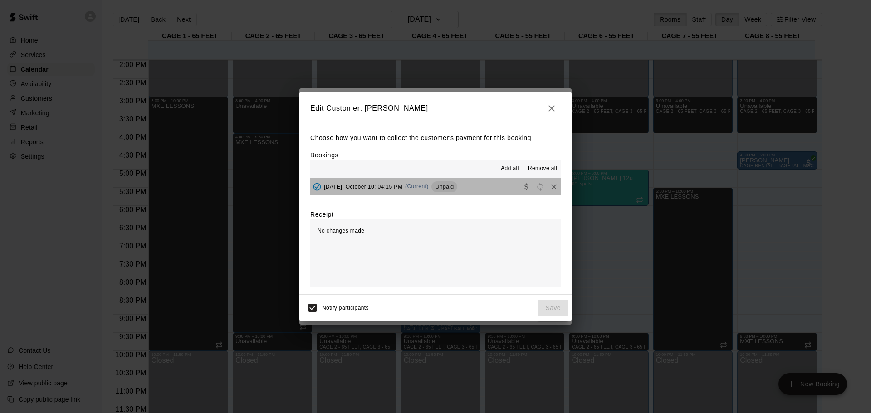
click at [440, 184] on span "Unpaid" at bounding box center [444, 186] width 26 height 7
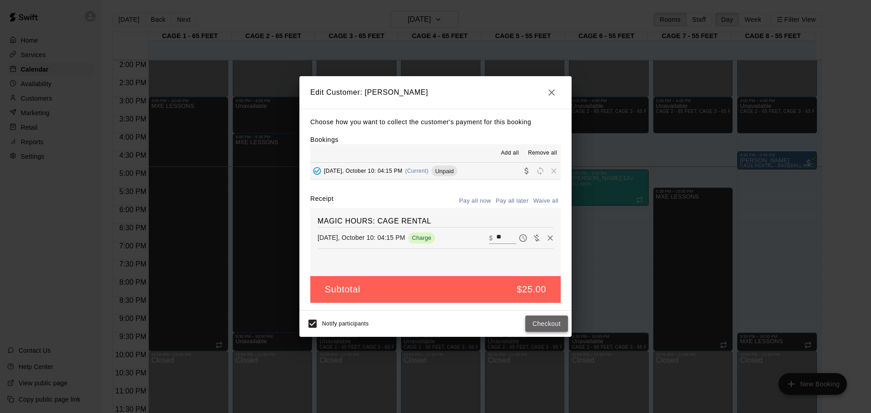
click at [547, 326] on button "Checkout" at bounding box center [546, 324] width 43 height 17
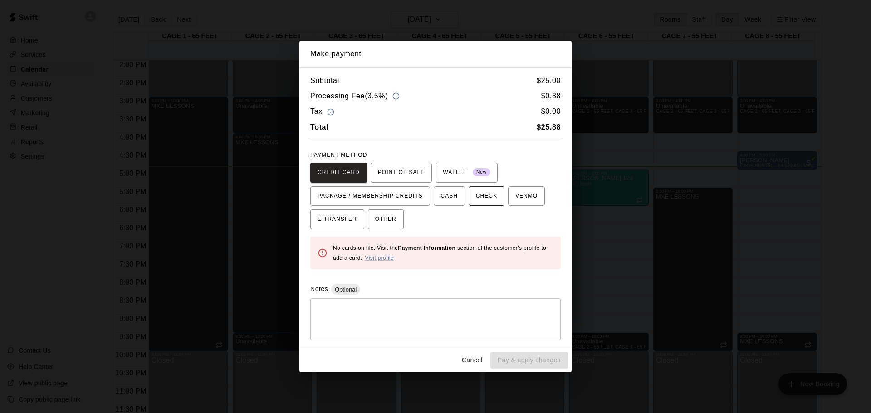
click at [486, 198] on span "CHECK" at bounding box center [486, 196] width 21 height 15
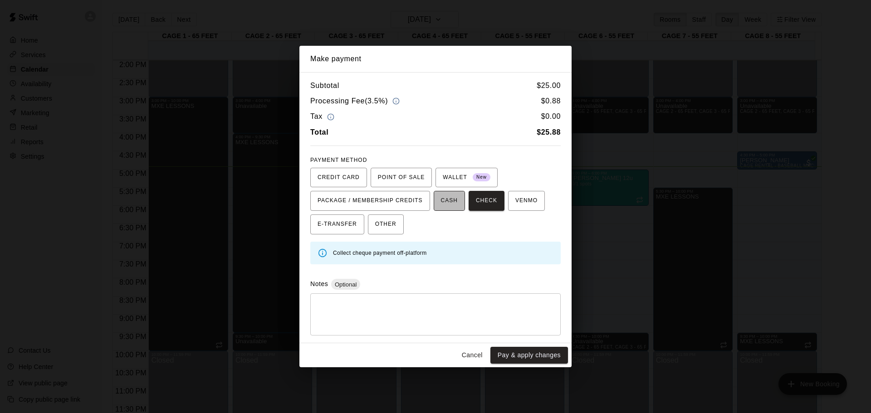
click at [453, 199] on span "CASH" at bounding box center [449, 201] width 17 height 15
click at [524, 355] on button "Pay & apply changes" at bounding box center [529, 355] width 78 height 17
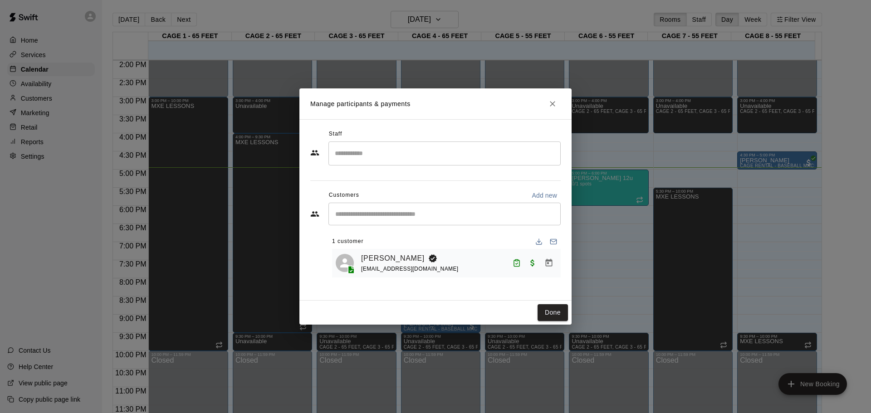
click at [558, 105] on button "Close" at bounding box center [552, 104] width 16 height 16
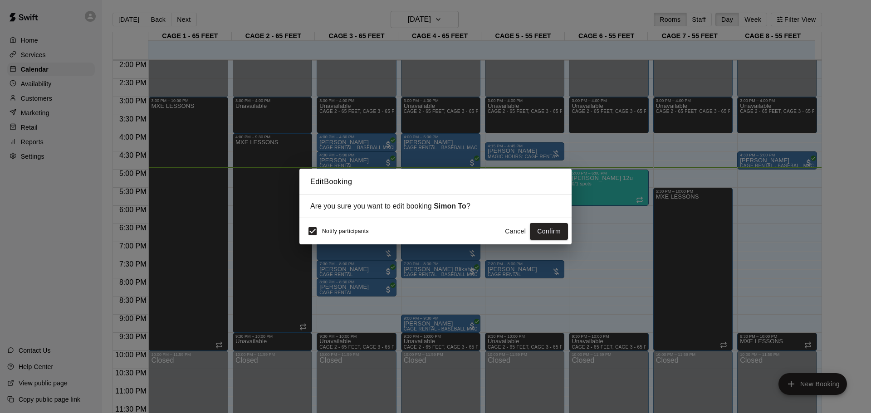
drag, startPoint x: 376, startPoint y: 194, endPoint x: 383, endPoint y: 175, distance: 20.0
click at [383, 175] on h2 "Edit Booking" at bounding box center [435, 182] width 272 height 26
click at [560, 228] on button "Confirm" at bounding box center [549, 231] width 38 height 17
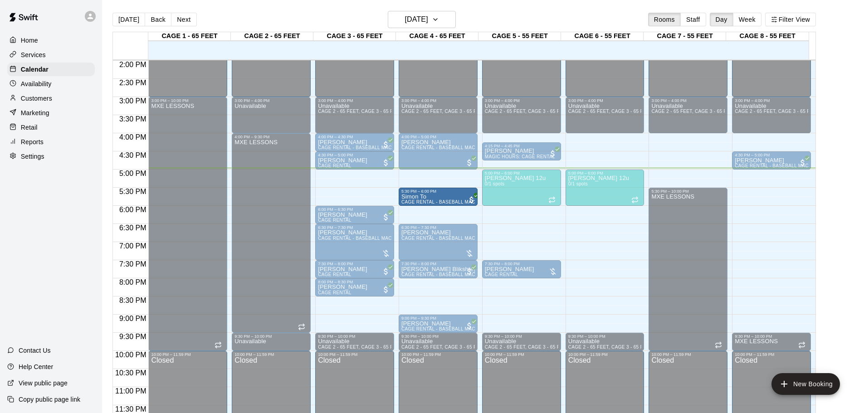
drag, startPoint x: 363, startPoint y: 196, endPoint x: 447, endPoint y: 201, distance: 84.1
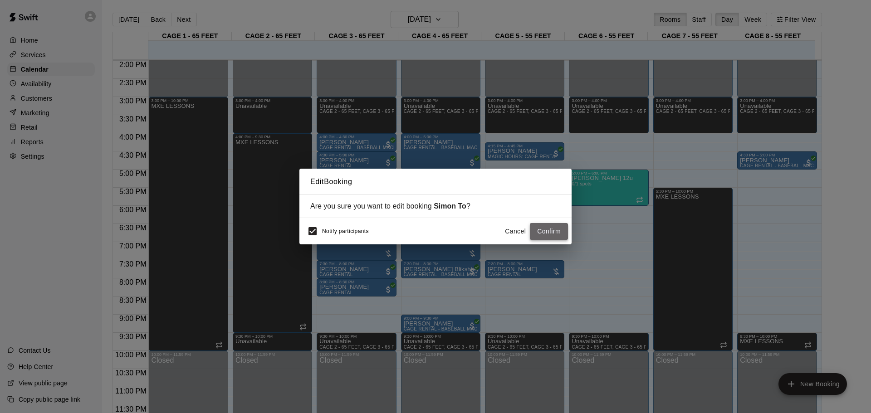
click at [538, 230] on button "Confirm" at bounding box center [549, 231] width 38 height 17
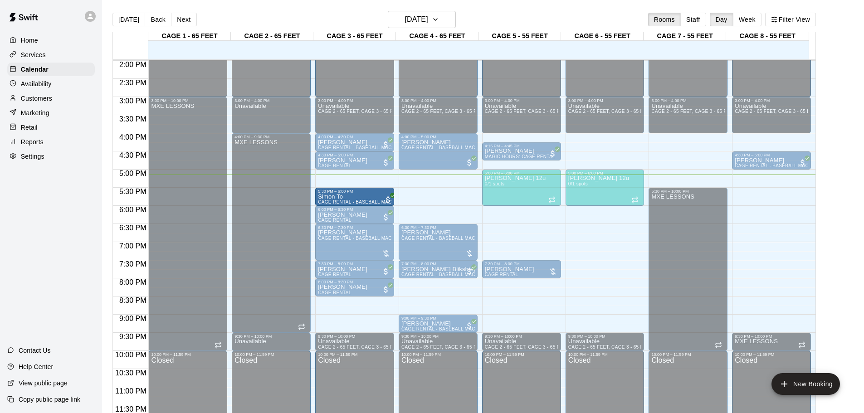
drag, startPoint x: 432, startPoint y: 200, endPoint x: 356, endPoint y: 200, distance: 76.2
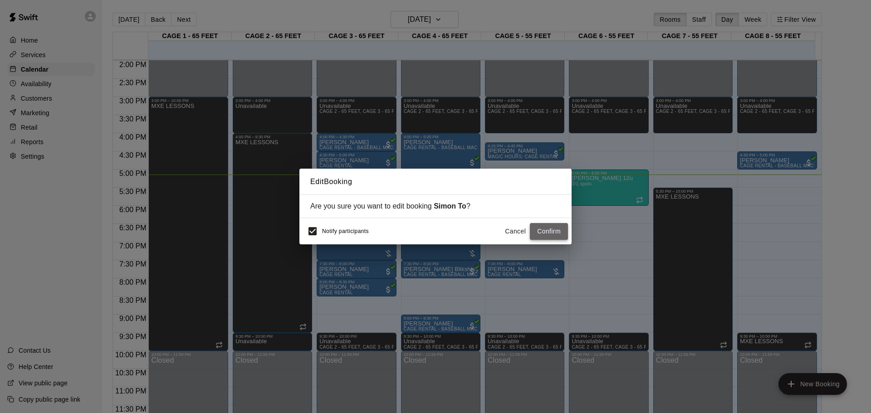
click at [551, 226] on button "Confirm" at bounding box center [549, 231] width 38 height 17
